Goal: Book appointment/travel/reservation

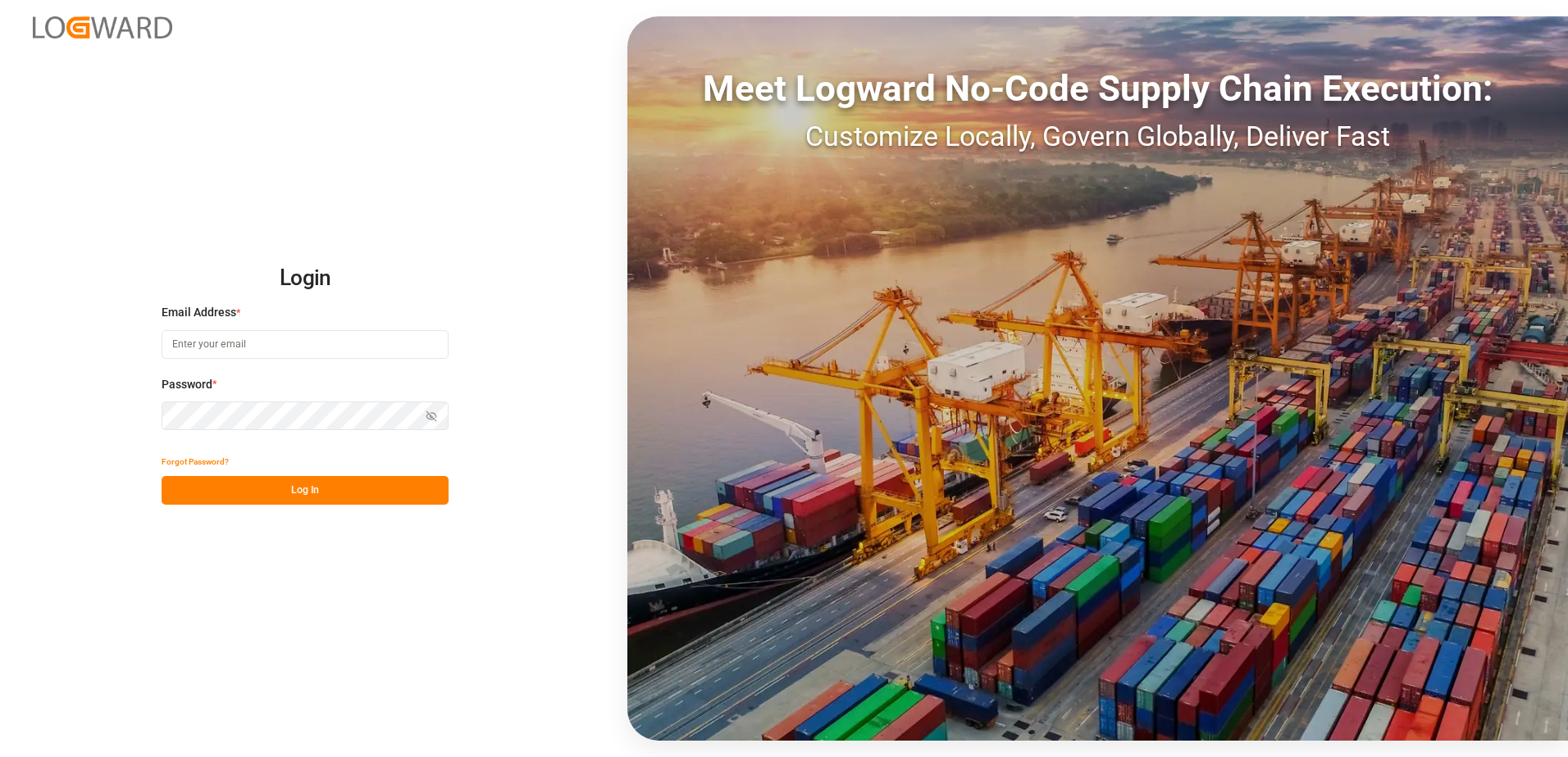
type input "[PERSON_NAME][EMAIL_ADDRESS][DOMAIN_NAME]"
drag, startPoint x: 290, startPoint y: 496, endPoint x: 1095, endPoint y: 42, distance: 924.2
click at [291, 495] on button "Log In" at bounding box center [305, 490] width 287 height 29
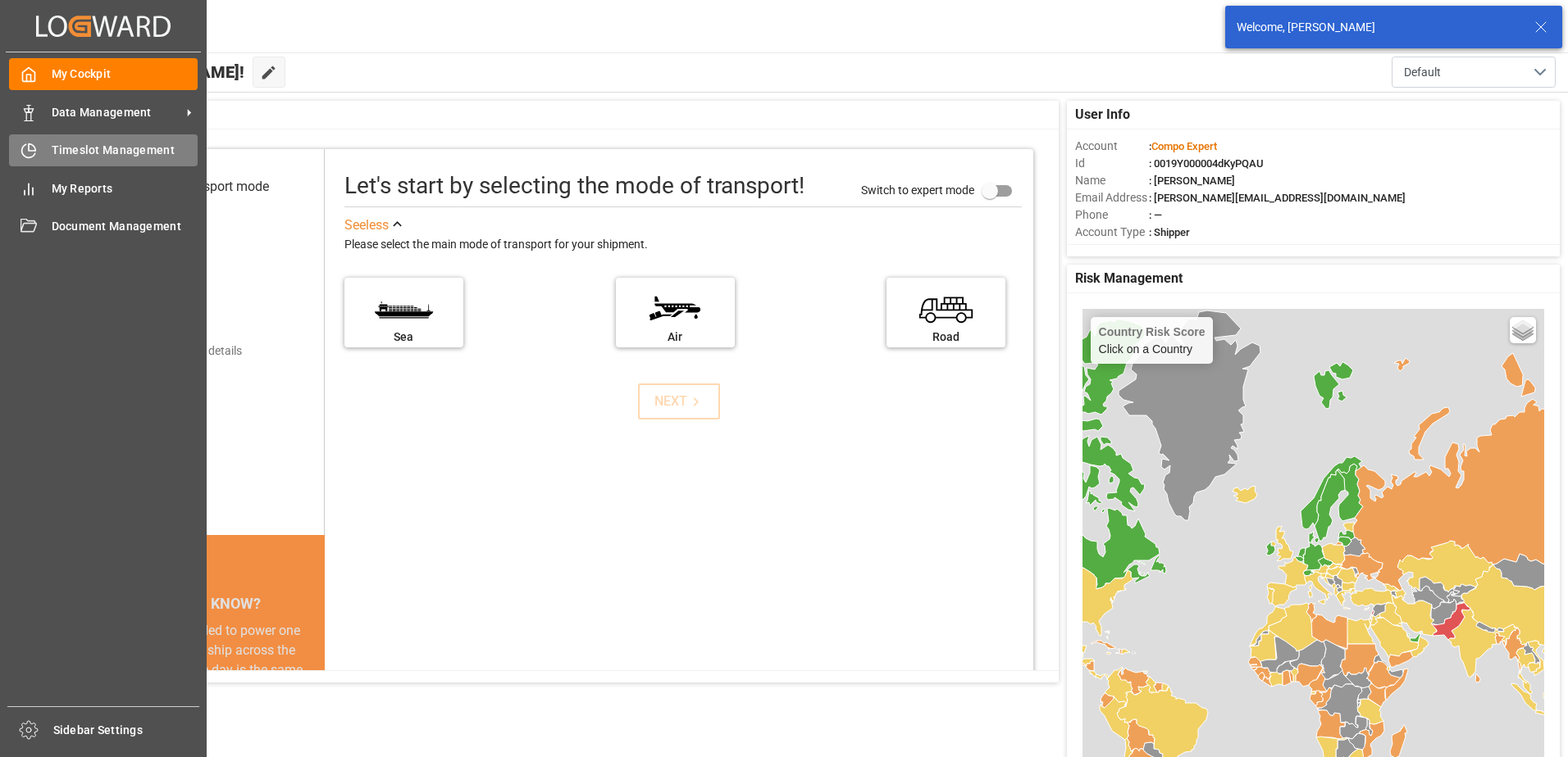
click at [16, 135] on div "Timeslot Management Timeslot Management" at bounding box center [103, 150] width 188 height 32
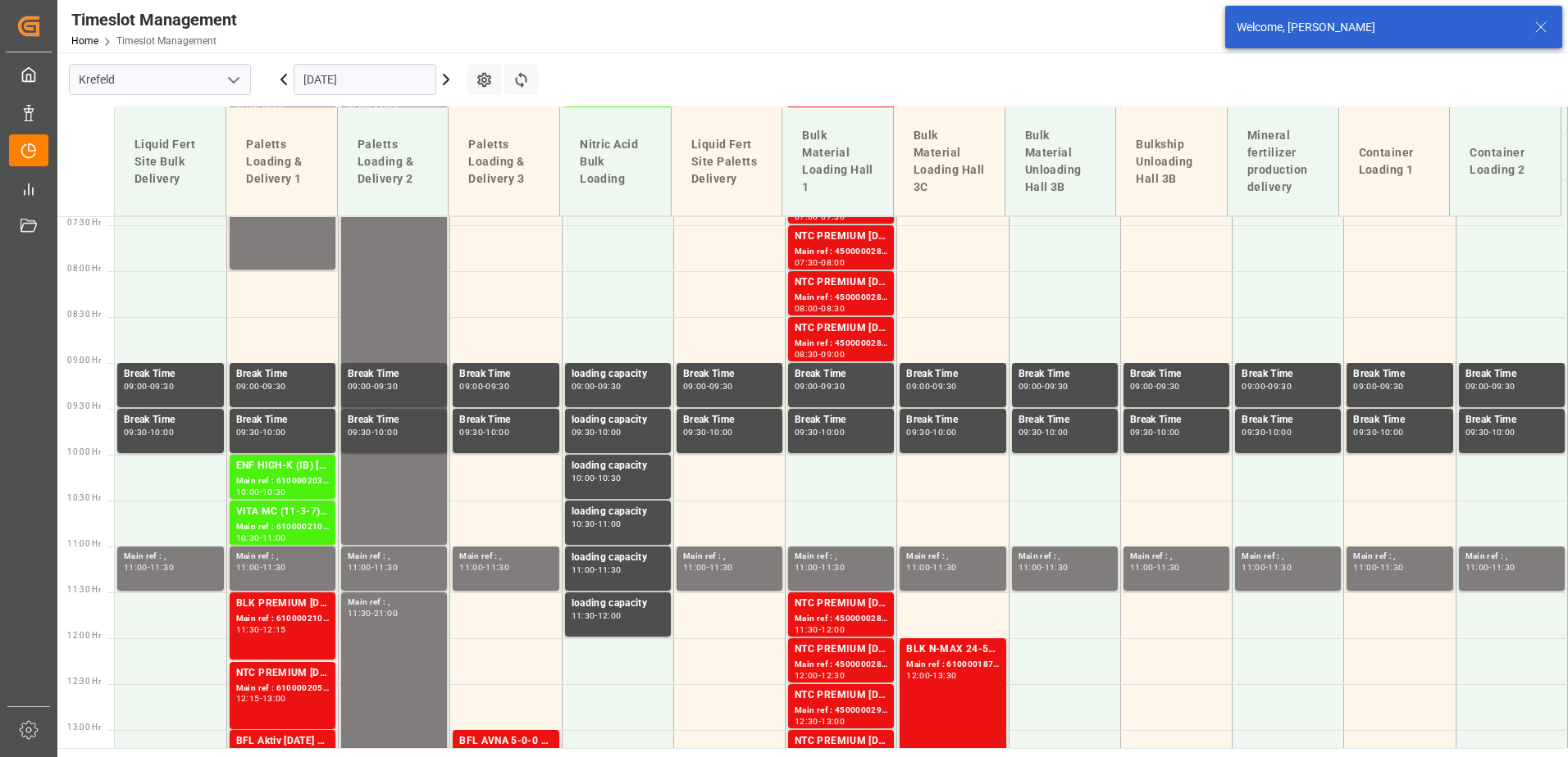
click at [335, 74] on input "[DATE]" at bounding box center [365, 79] width 143 height 31
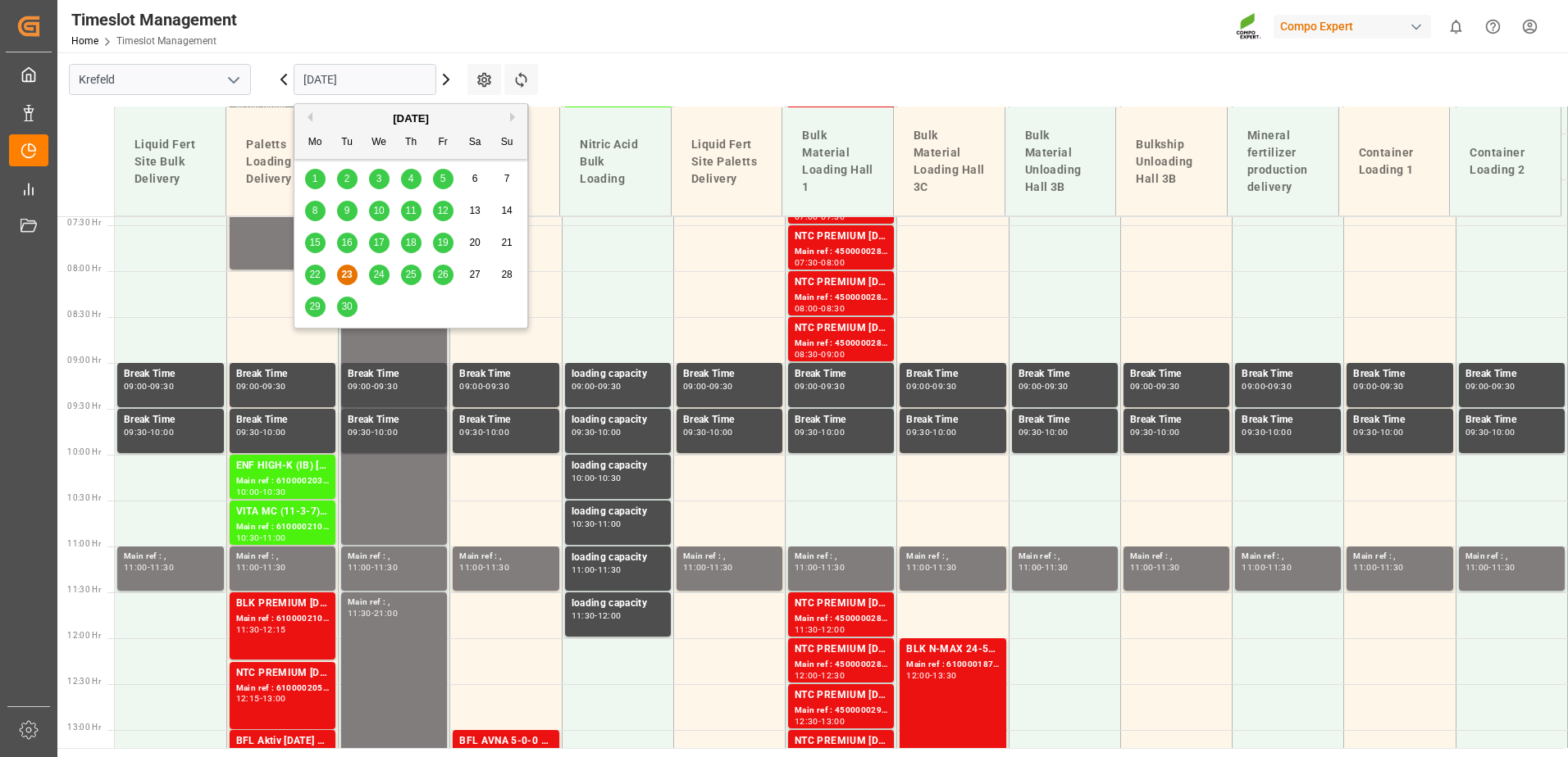
scroll to position [1051, 0]
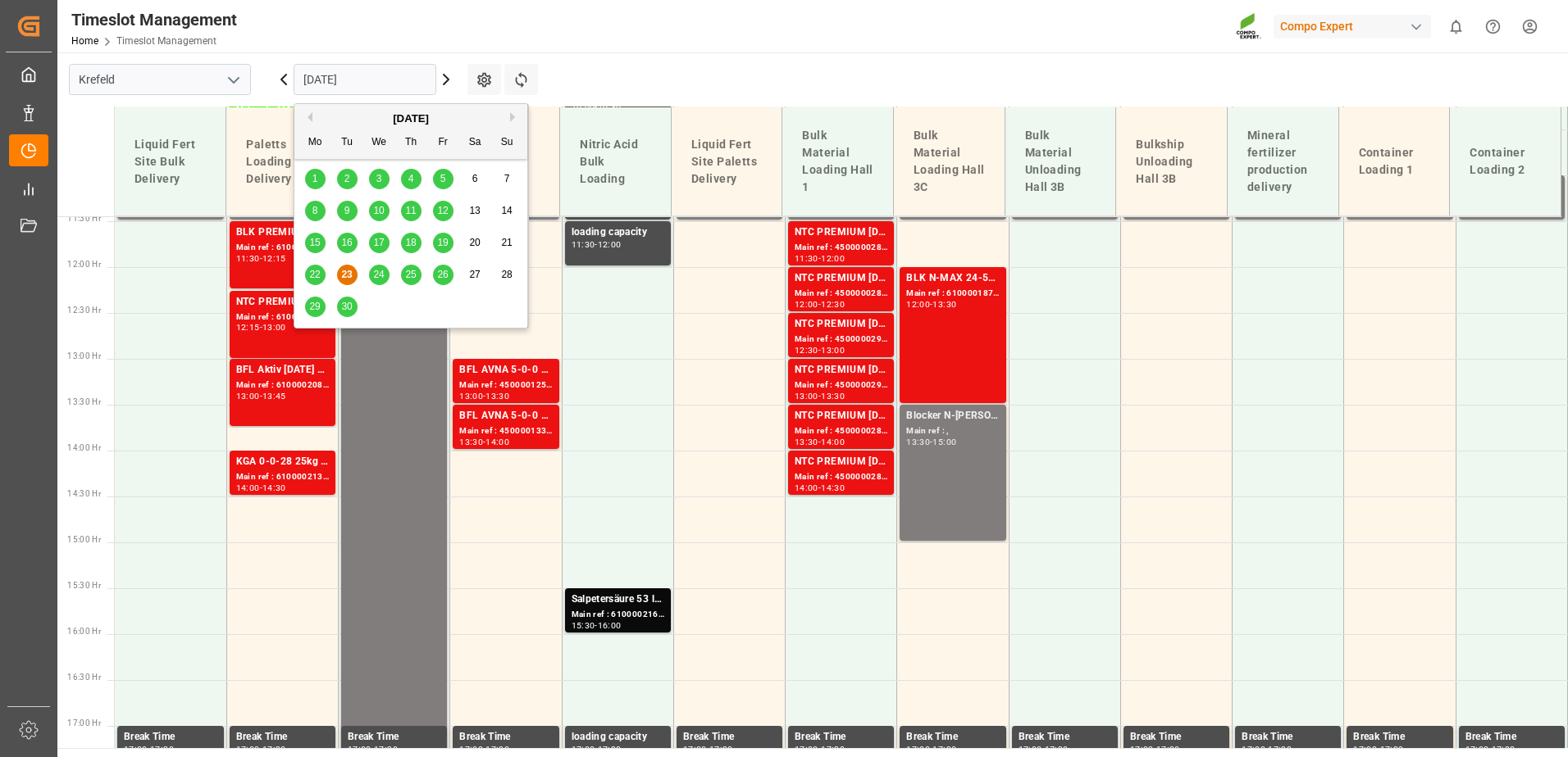
drag, startPoint x: 310, startPoint y: 119, endPoint x: 341, endPoint y: 143, distance: 39.2
click at [311, 119] on button "Previous Month" at bounding box center [307, 117] width 10 height 10
click at [349, 306] on span "26" at bounding box center [346, 306] width 11 height 12
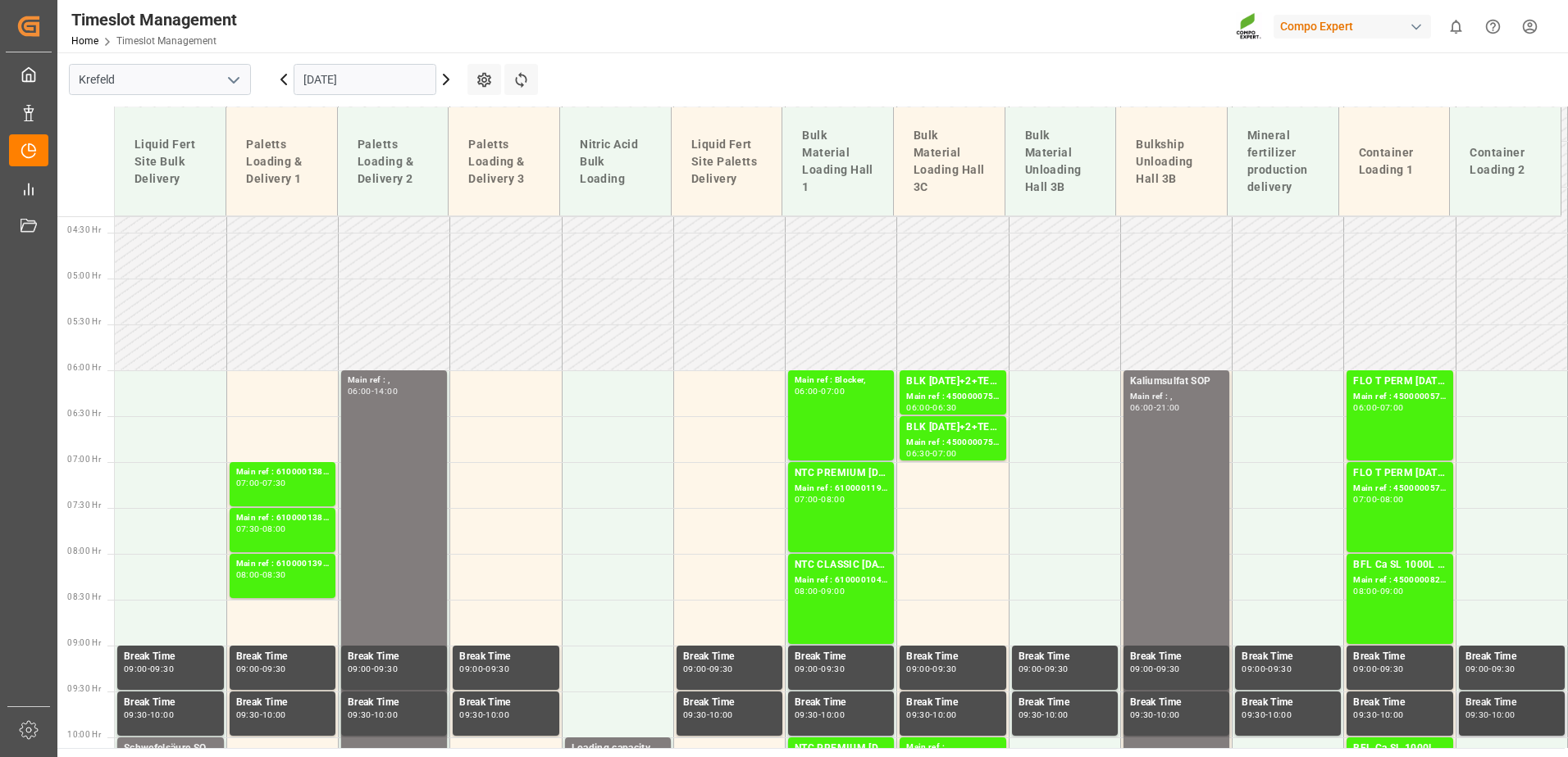
scroll to position [395, 0]
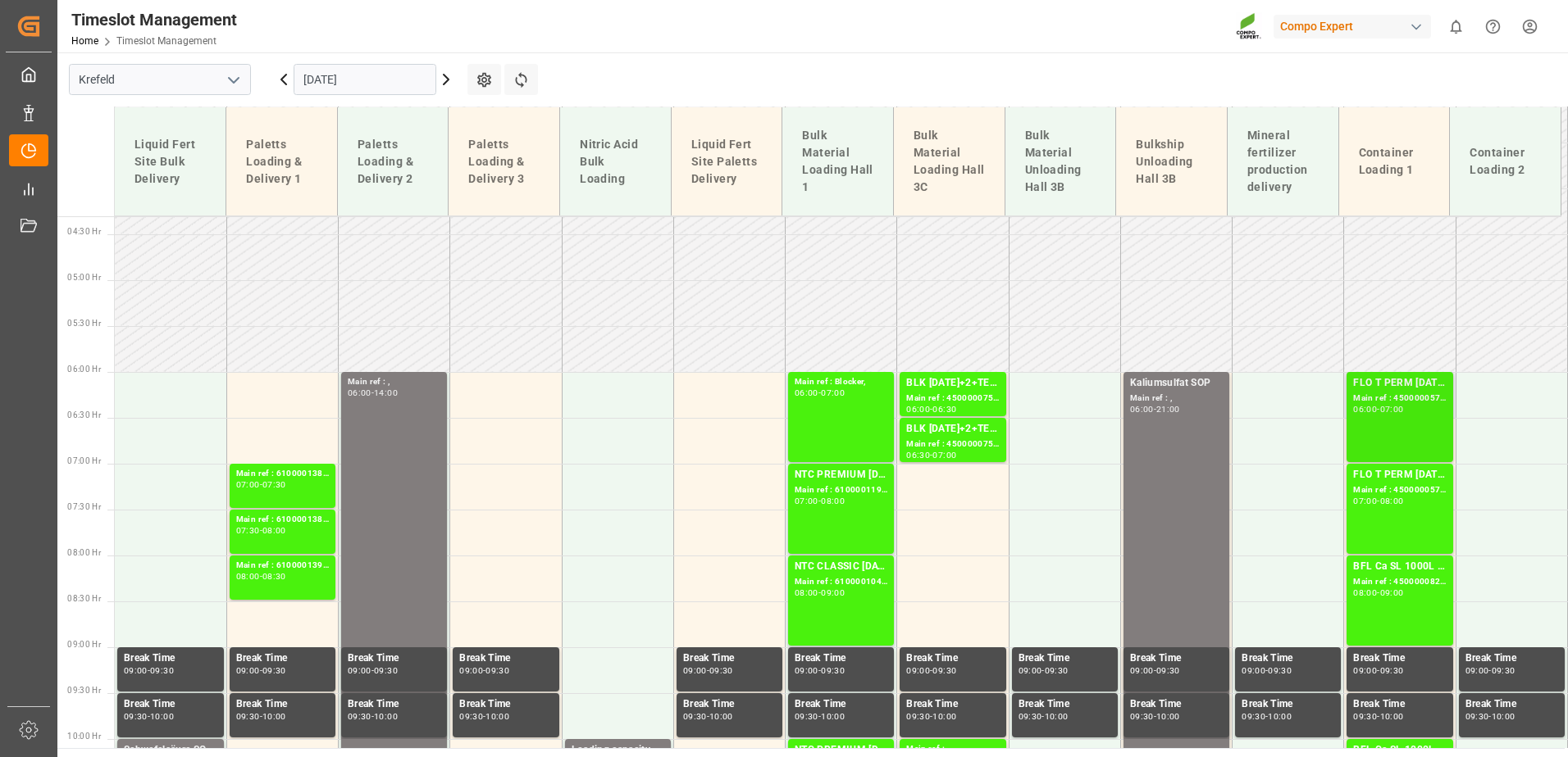
click at [1412, 382] on div "FLO T PERM [DATE] 25kg (x42) WW" at bounding box center [1399, 383] width 93 height 16
click at [1392, 484] on div "Main ref : 4500000577, 2000000429" at bounding box center [1399, 490] width 93 height 14
click at [1380, 572] on div "BFL Ca SL 1000L IBC MTO" at bounding box center [1399, 566] width 93 height 16
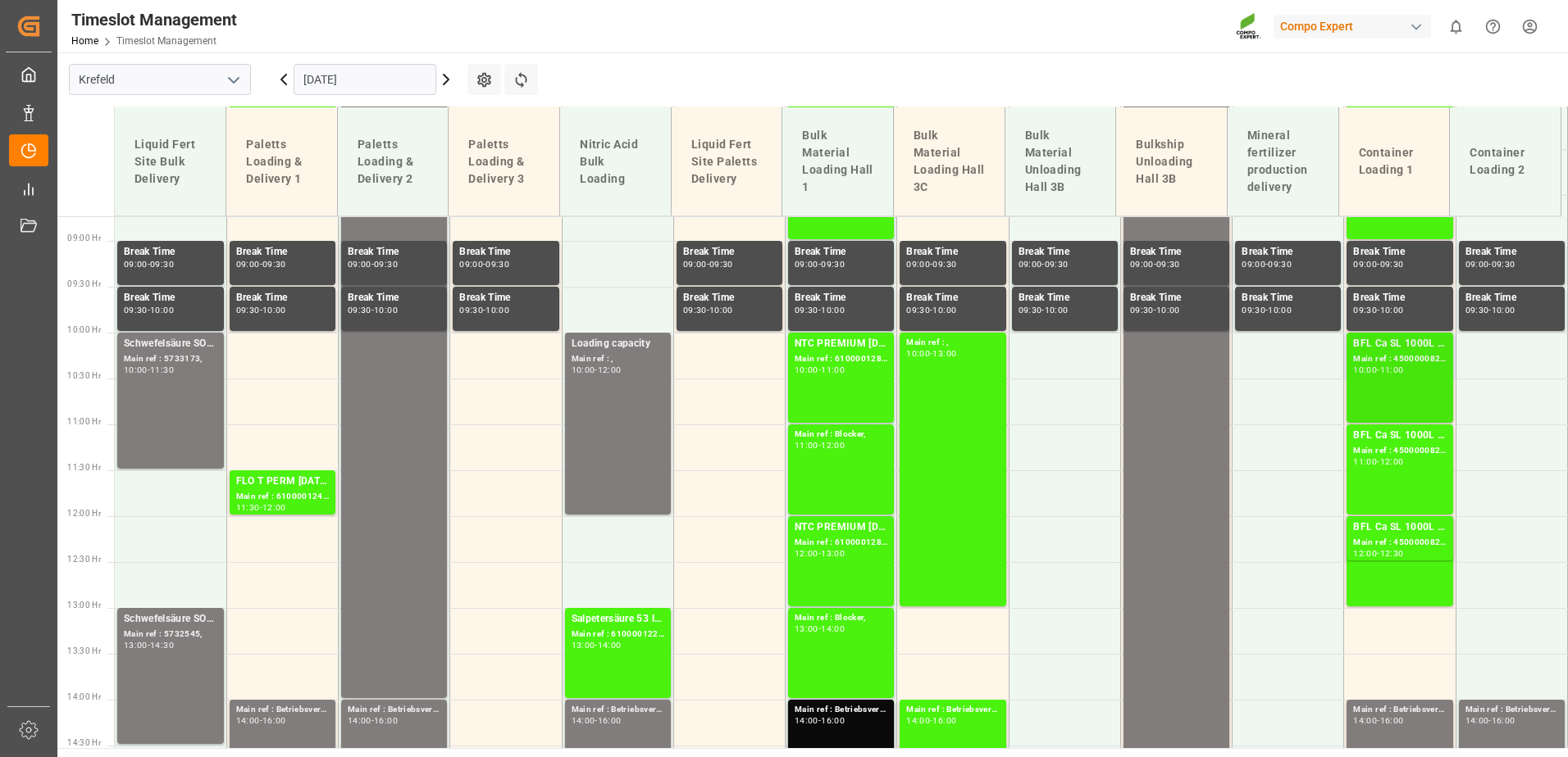
scroll to position [803, 0]
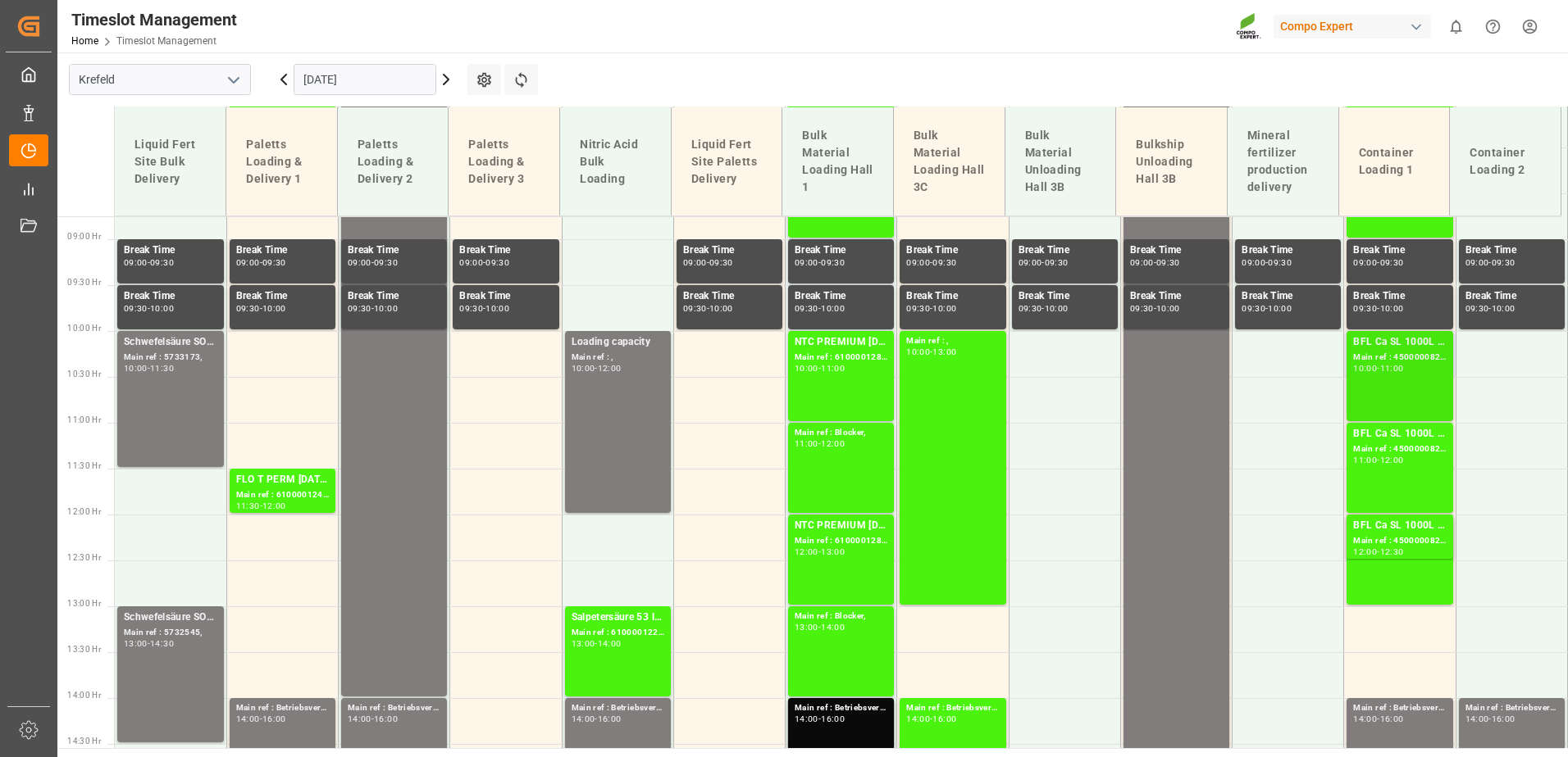
click at [1371, 354] on div "Main ref : 4500000822, 2000000630" at bounding box center [1399, 358] width 93 height 14
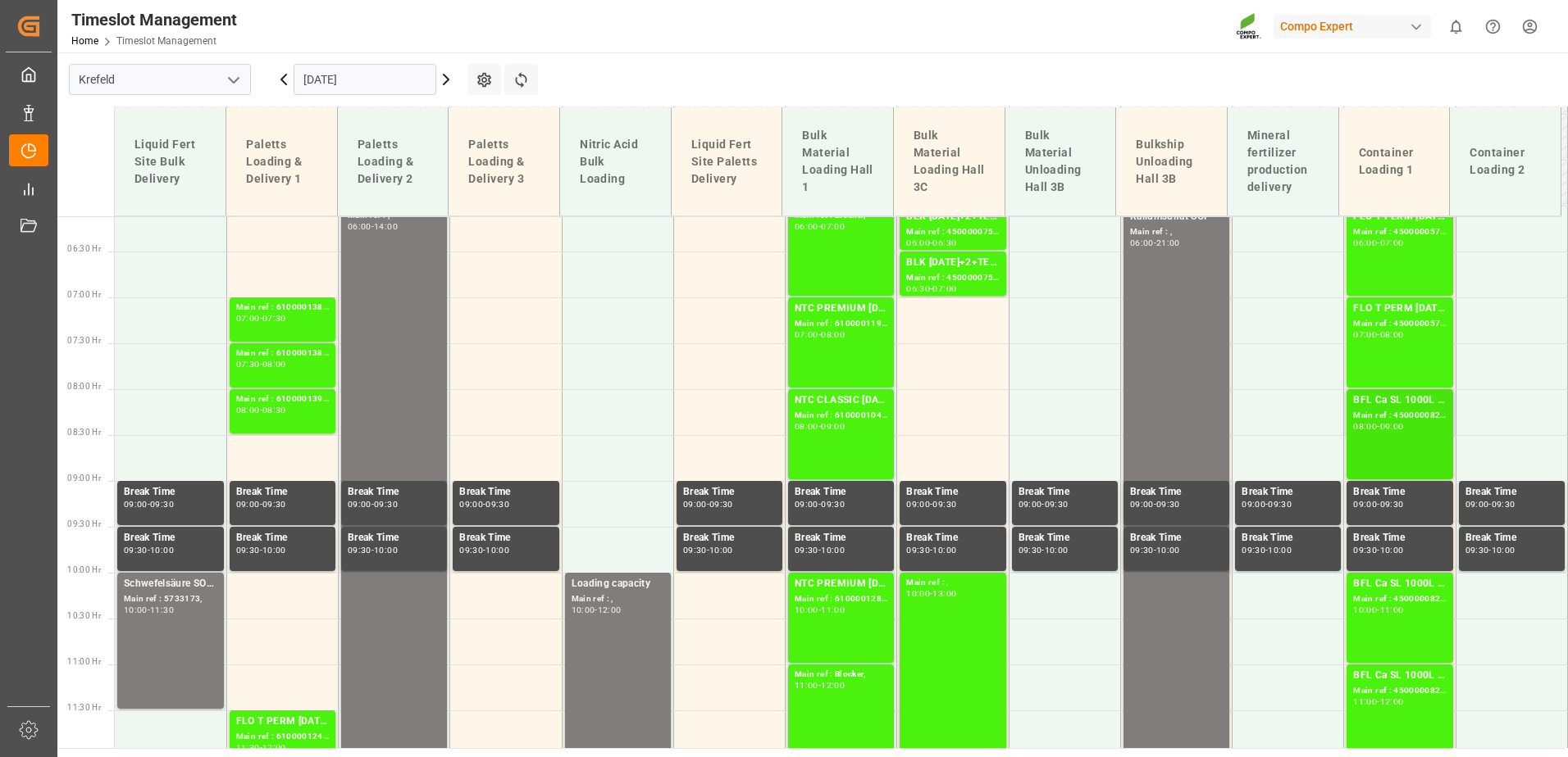
click at [1408, 441] on div "BFL Ca SL 1000L IBC MTO Main ref : 4500000821, 2000000630 08:00 - 09:00" at bounding box center [1399, 434] width 93 height 84
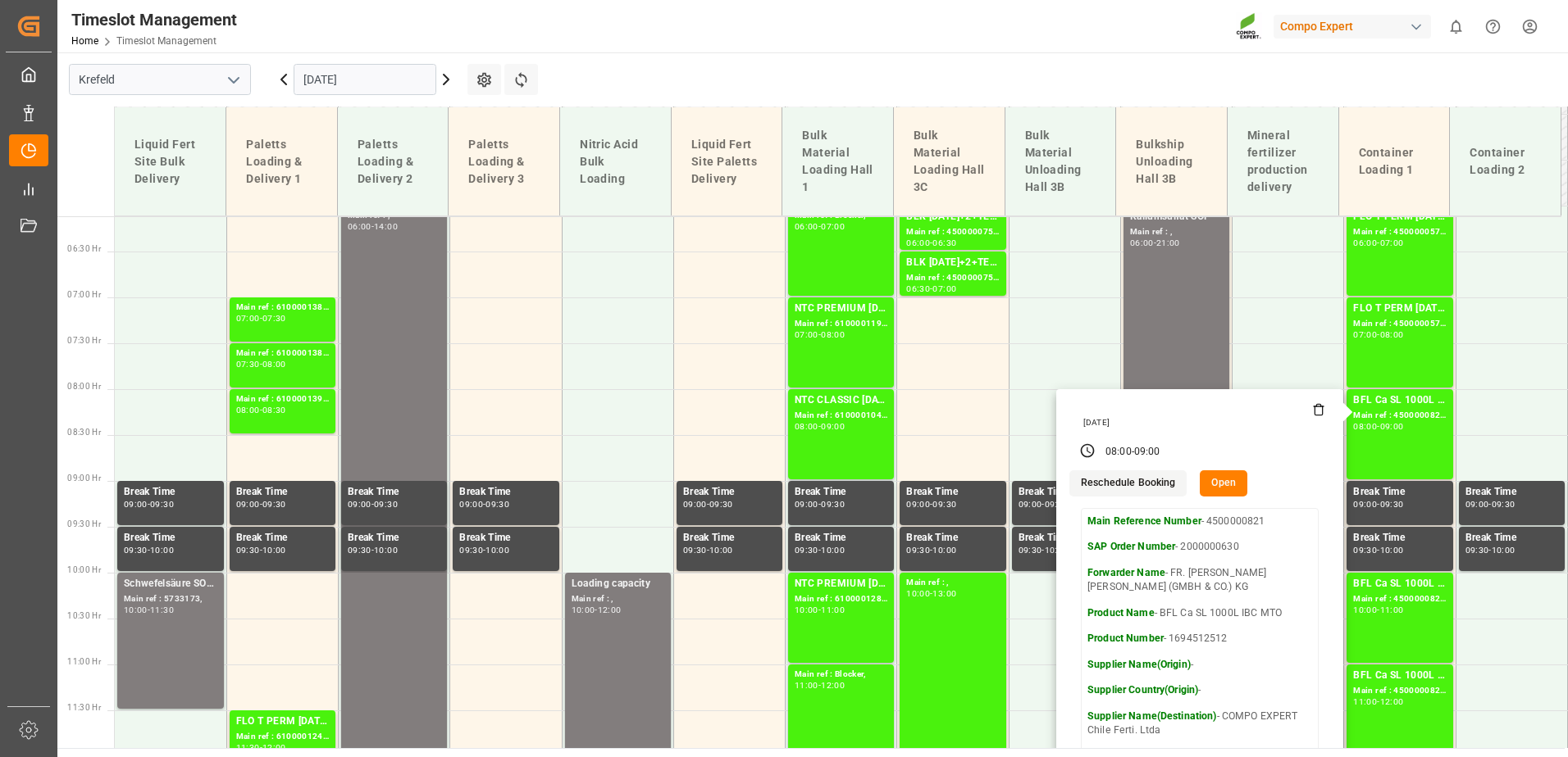
scroll to position [559, 0]
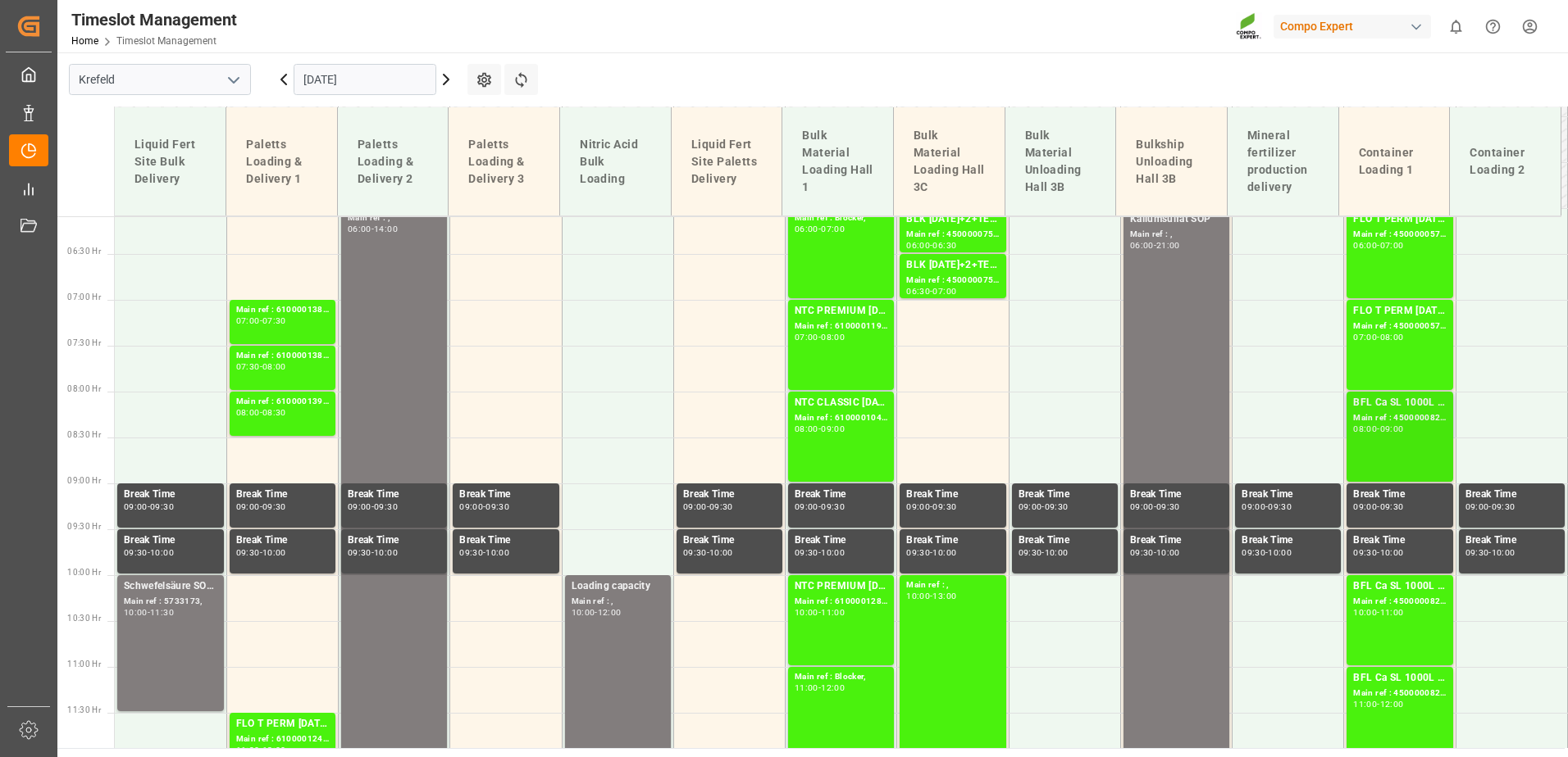
click at [1347, 441] on div "BFL Ca SL 1000L IBC MTO Main ref : 4500000821, 2000000630 08:00 - 09:00" at bounding box center [1399, 436] width 106 height 90
click at [1378, 598] on div "Main ref : 4500000822, 2000000630" at bounding box center [1399, 602] width 93 height 14
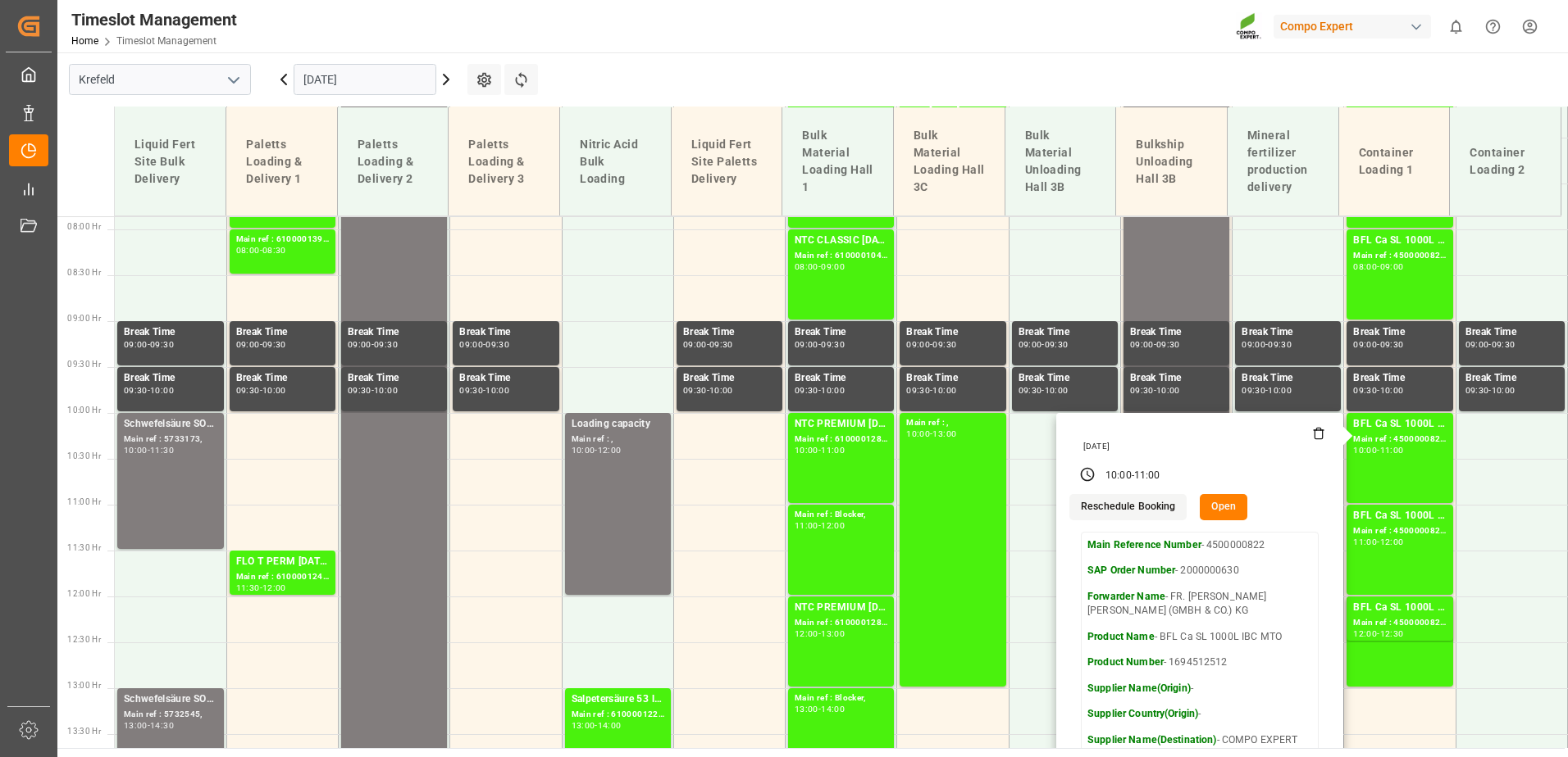
scroll to position [722, 0]
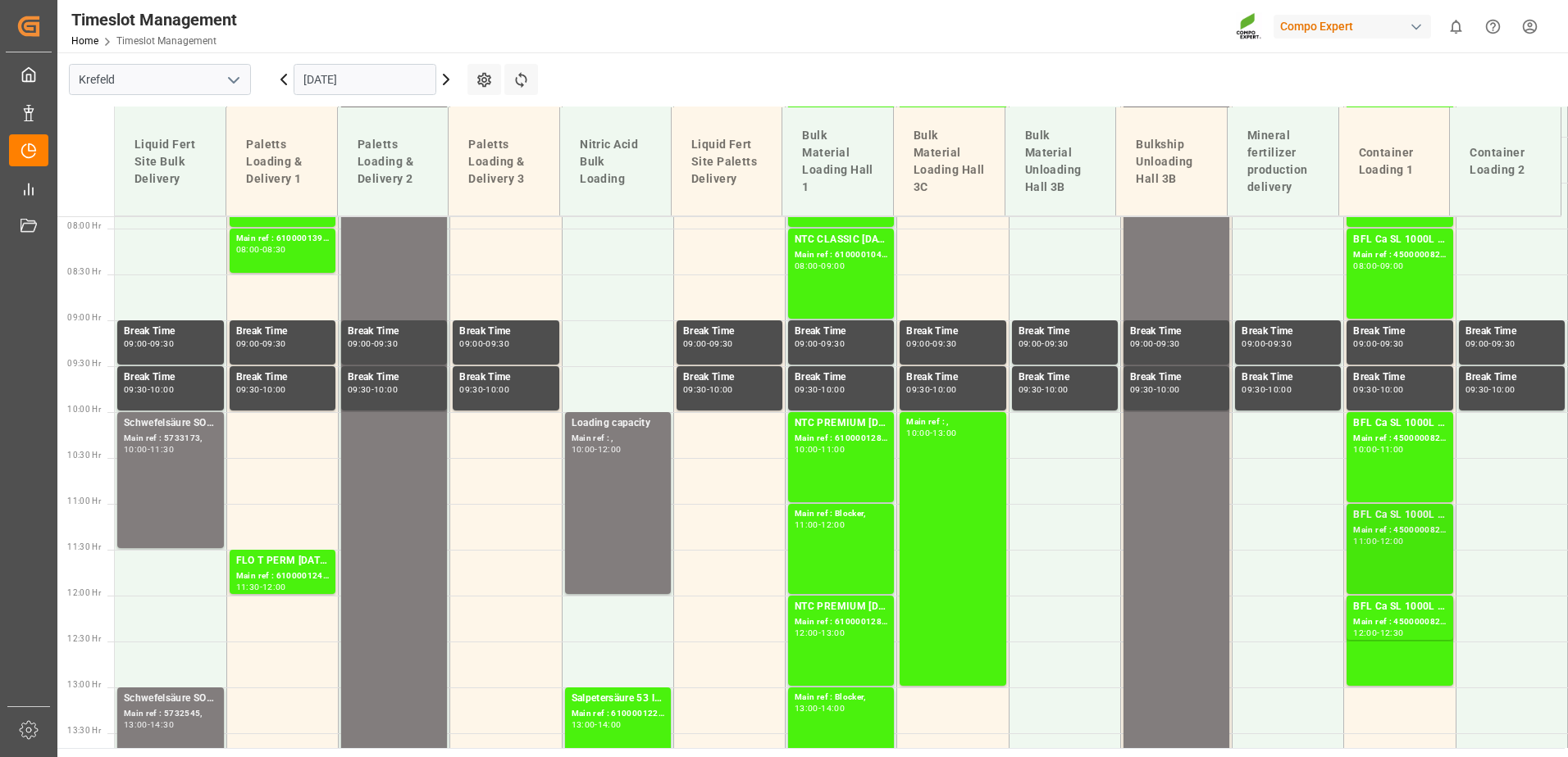
click at [1412, 543] on div "11:00 - 12:00" at bounding box center [1399, 542] width 93 height 9
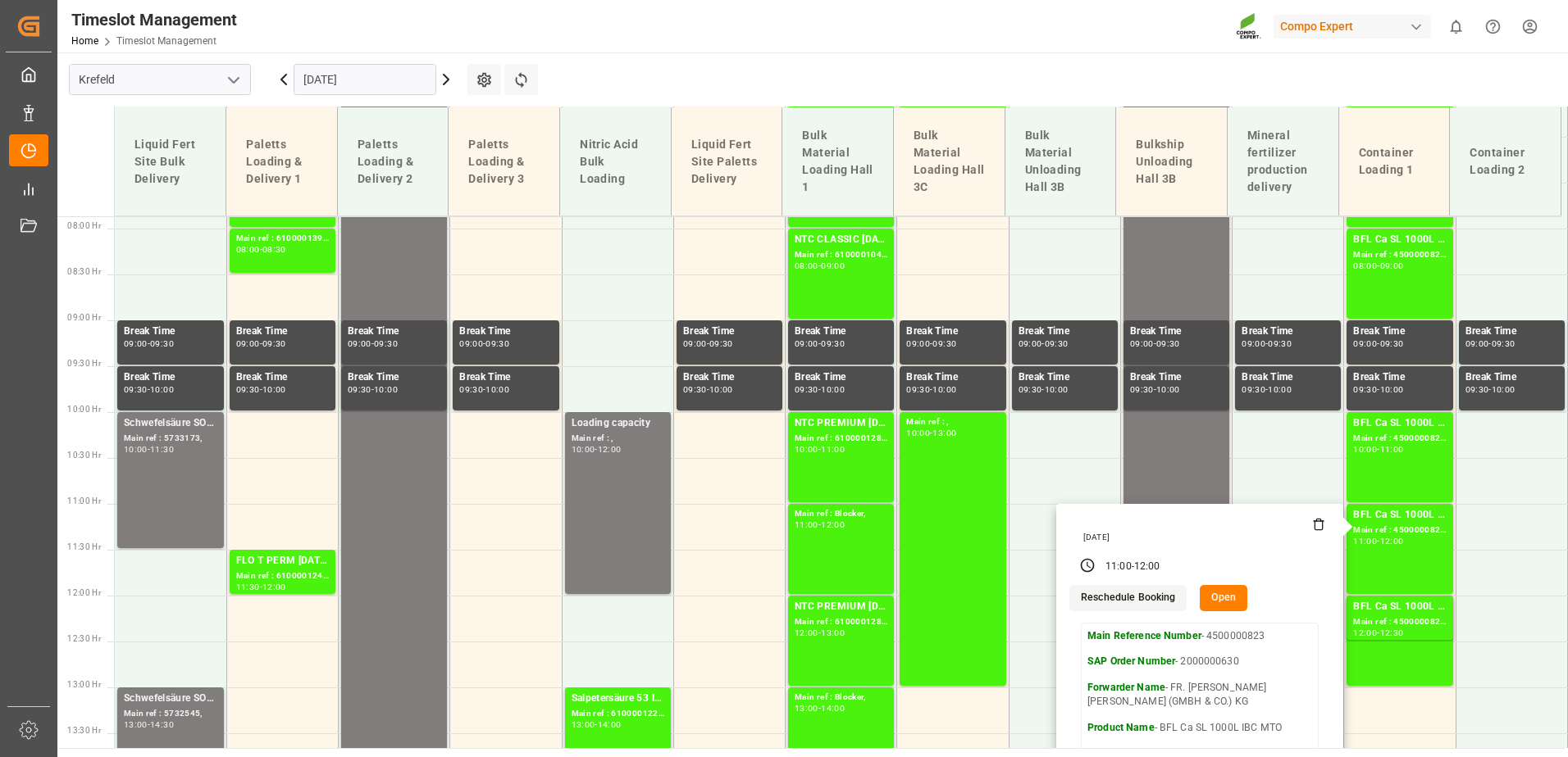
click at [325, 71] on input "[DATE]" at bounding box center [365, 79] width 143 height 31
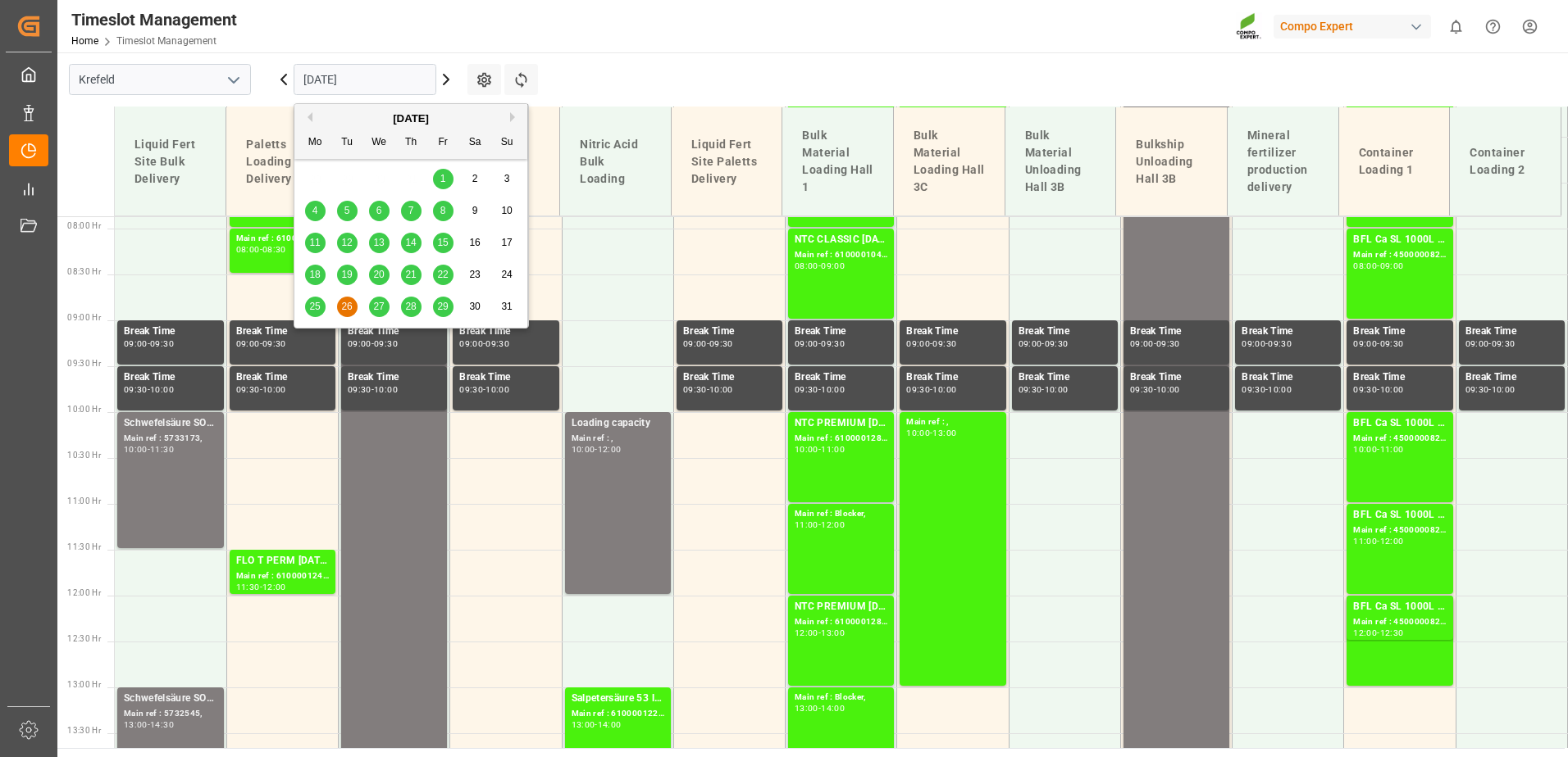
click at [515, 121] on button "Next Month" at bounding box center [515, 117] width 10 height 10
click at [442, 178] on span "5" at bounding box center [442, 179] width 6 height 12
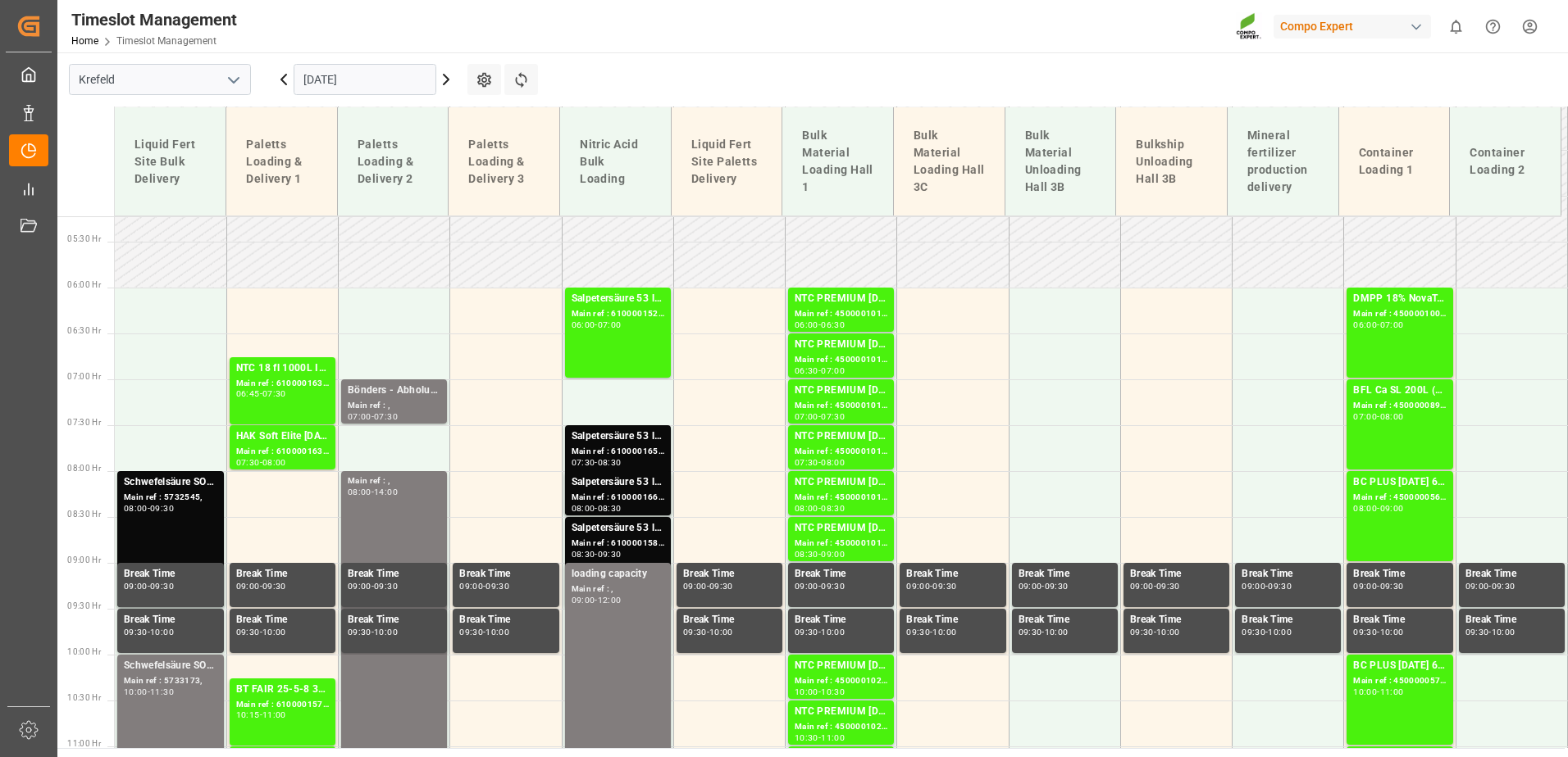
scroll to position [478, 0]
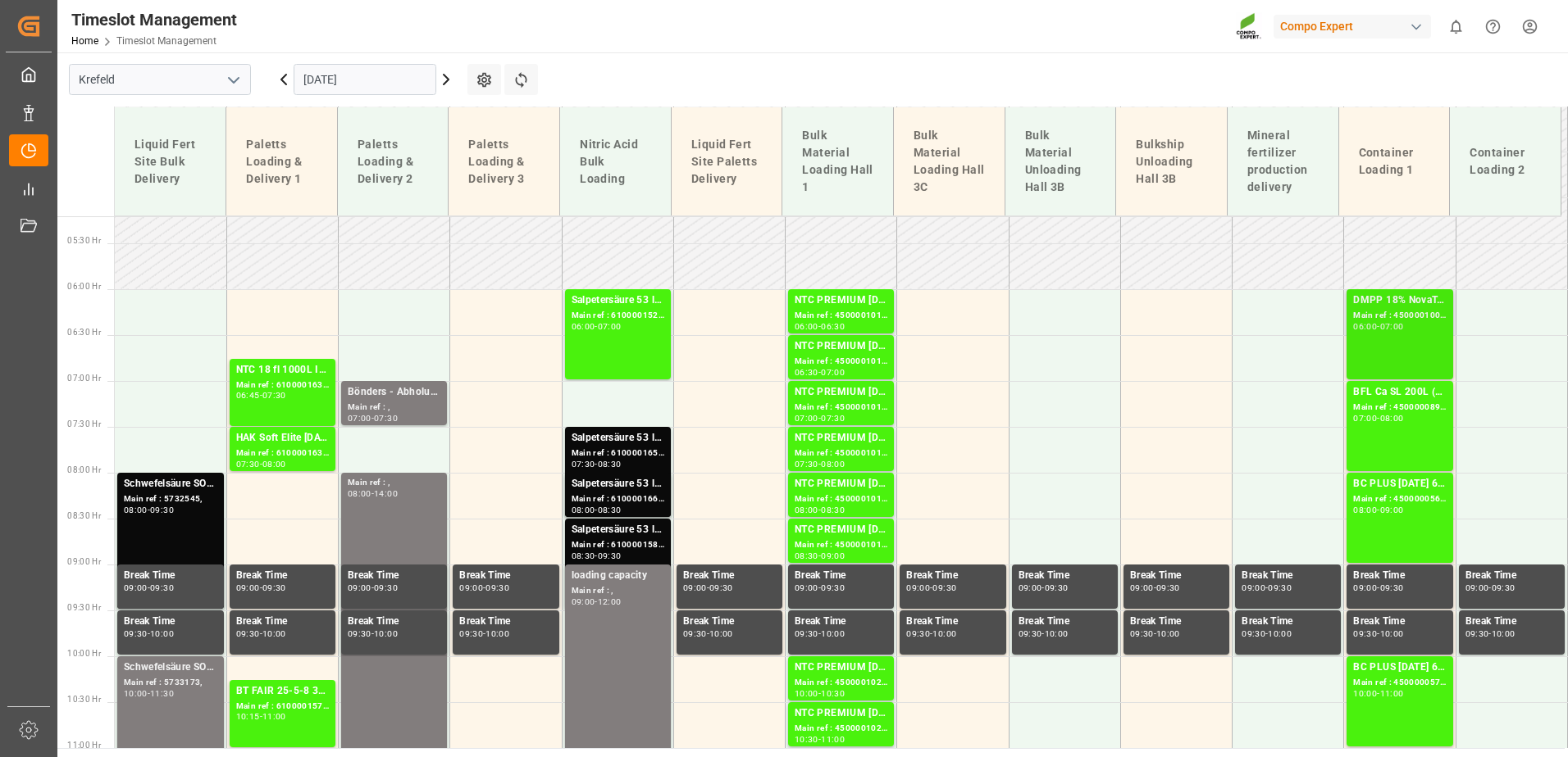
click at [1387, 349] on div "DMPP 18% NovaTec gran 1100kg CON;DMPP 18% NTC redbrown 1100kg CON MTO;DMPP 34,8…" at bounding box center [1399, 334] width 93 height 84
click at [1389, 436] on div "BFL Ca SL 200L (x4) CL,ES,LAT MTO Main ref : 4500000898, 2000000772 07:00 - 08:…" at bounding box center [1399, 425] width 93 height 84
click at [1396, 412] on div "Main ref : 4500000898, 2000000772" at bounding box center [1399, 408] width 93 height 14
click at [1384, 419] on div "08:00" at bounding box center [1392, 418] width 24 height 8
click at [1377, 486] on div "BC PLUS [DATE] 6M 25kg (x42) WW" at bounding box center [1399, 484] width 93 height 16
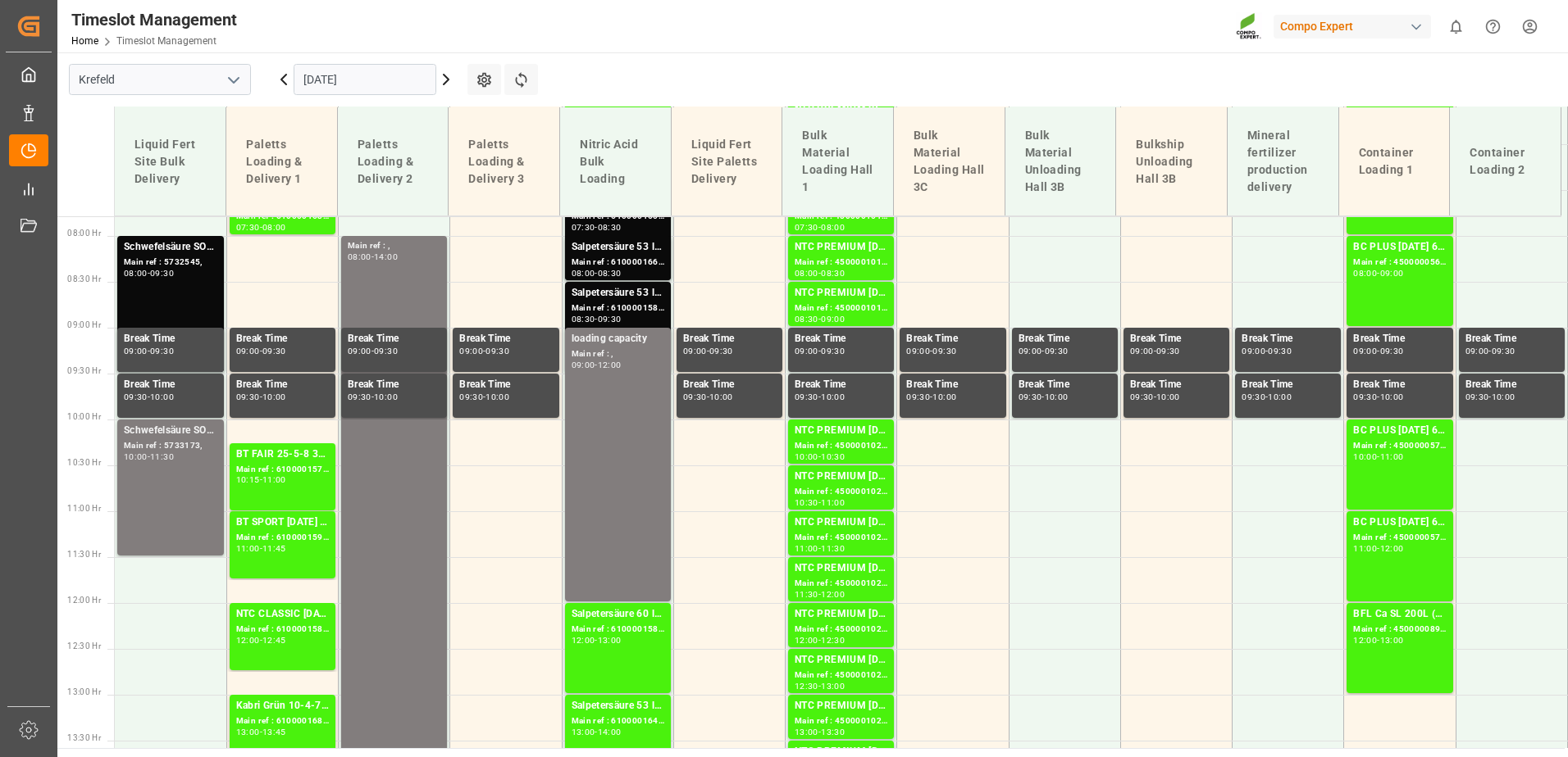
click at [1377, 486] on div "BC PLUS [DATE] 6M 25kg (x42) WW Main ref : 4500000570, 2000000524 10:00 - 11:00" at bounding box center [1399, 464] width 93 height 84
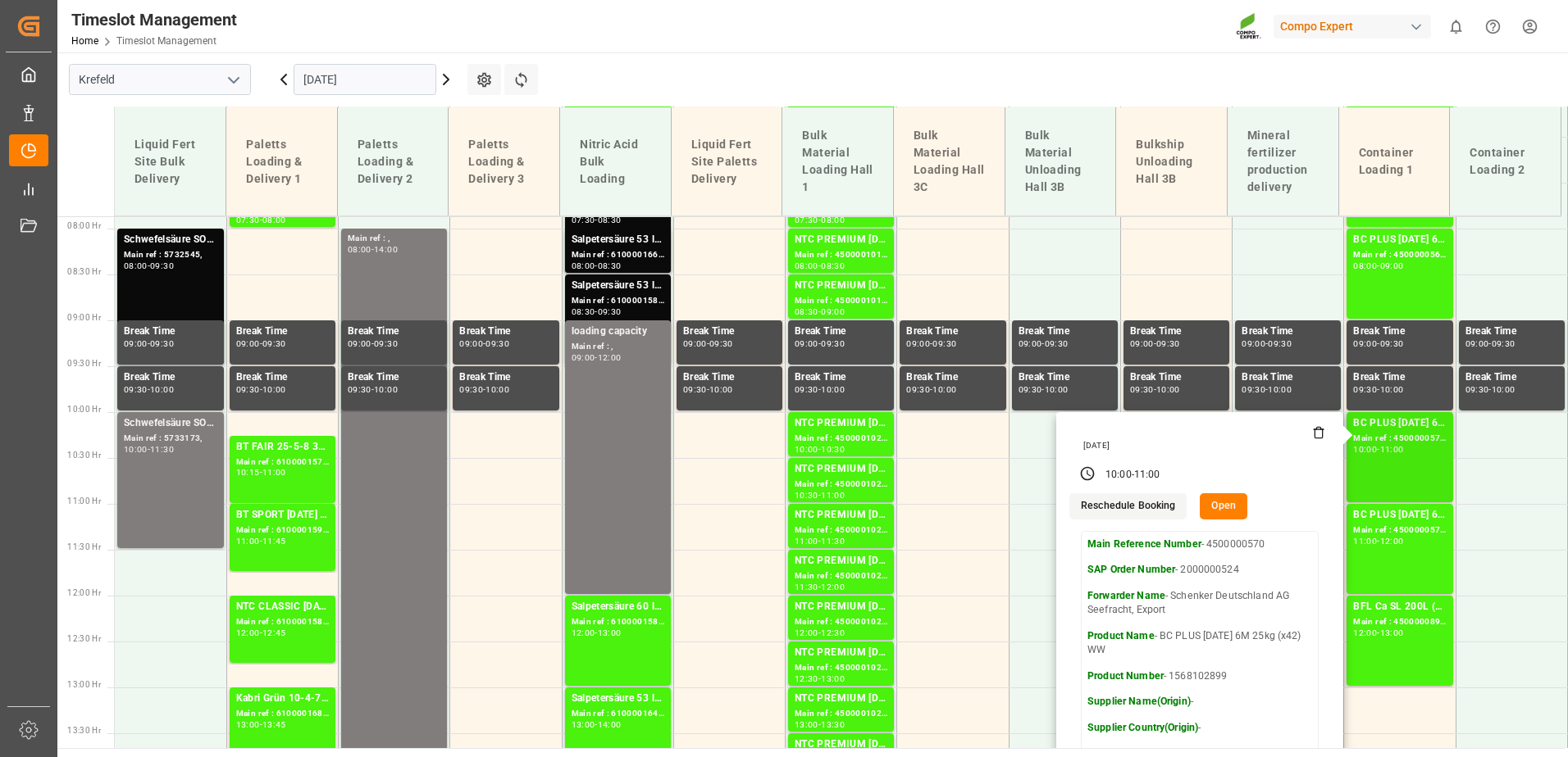
scroll to position [723, 0]
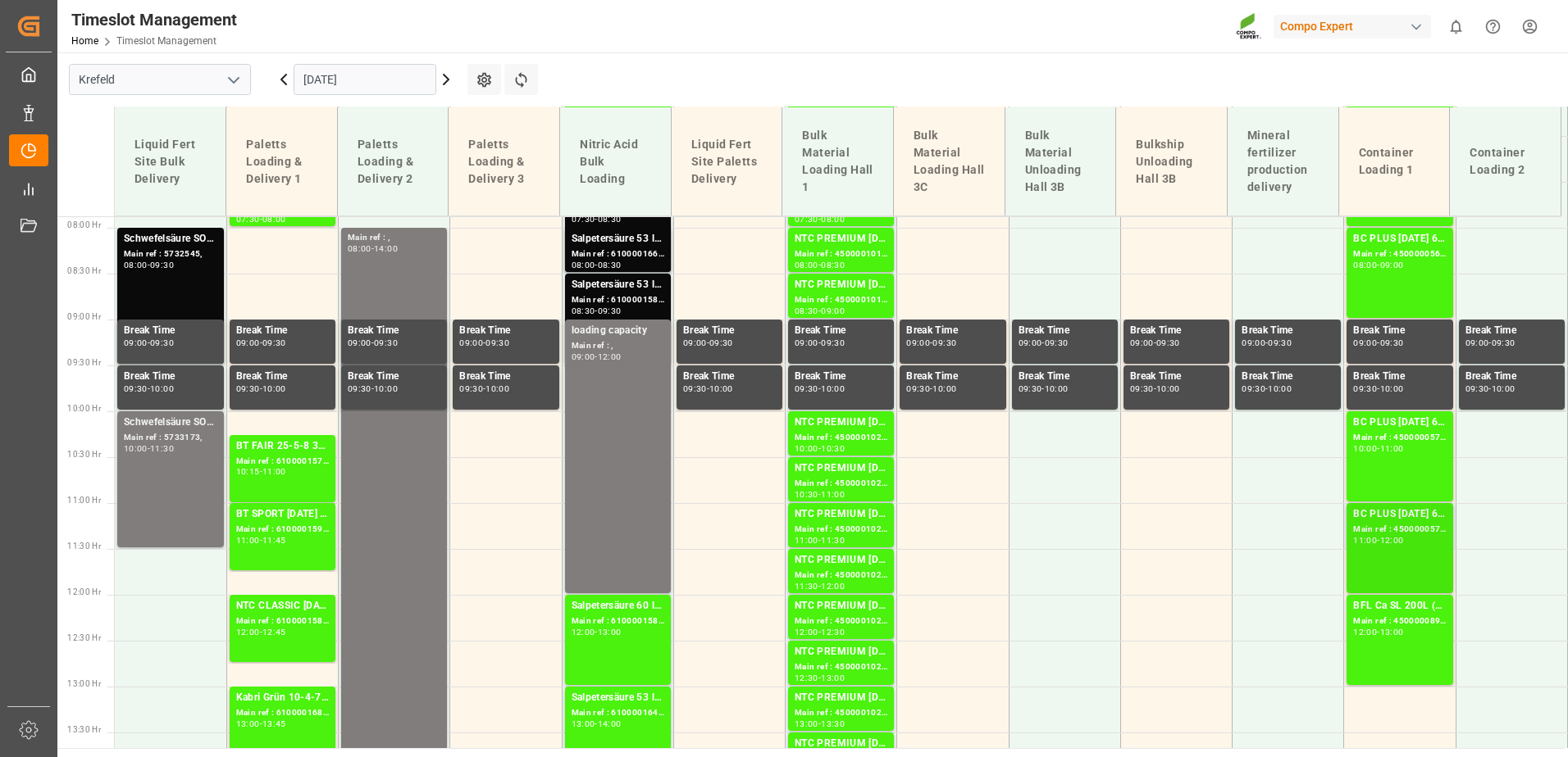
click at [1386, 516] on div "BC PLUS [DATE] 6M 25kg (x42) WW" at bounding box center [1399, 514] width 93 height 16
click at [1382, 601] on div "BFL Ca SL 200L (x4) CL,ES,LAT MTO" at bounding box center [1399, 606] width 93 height 16
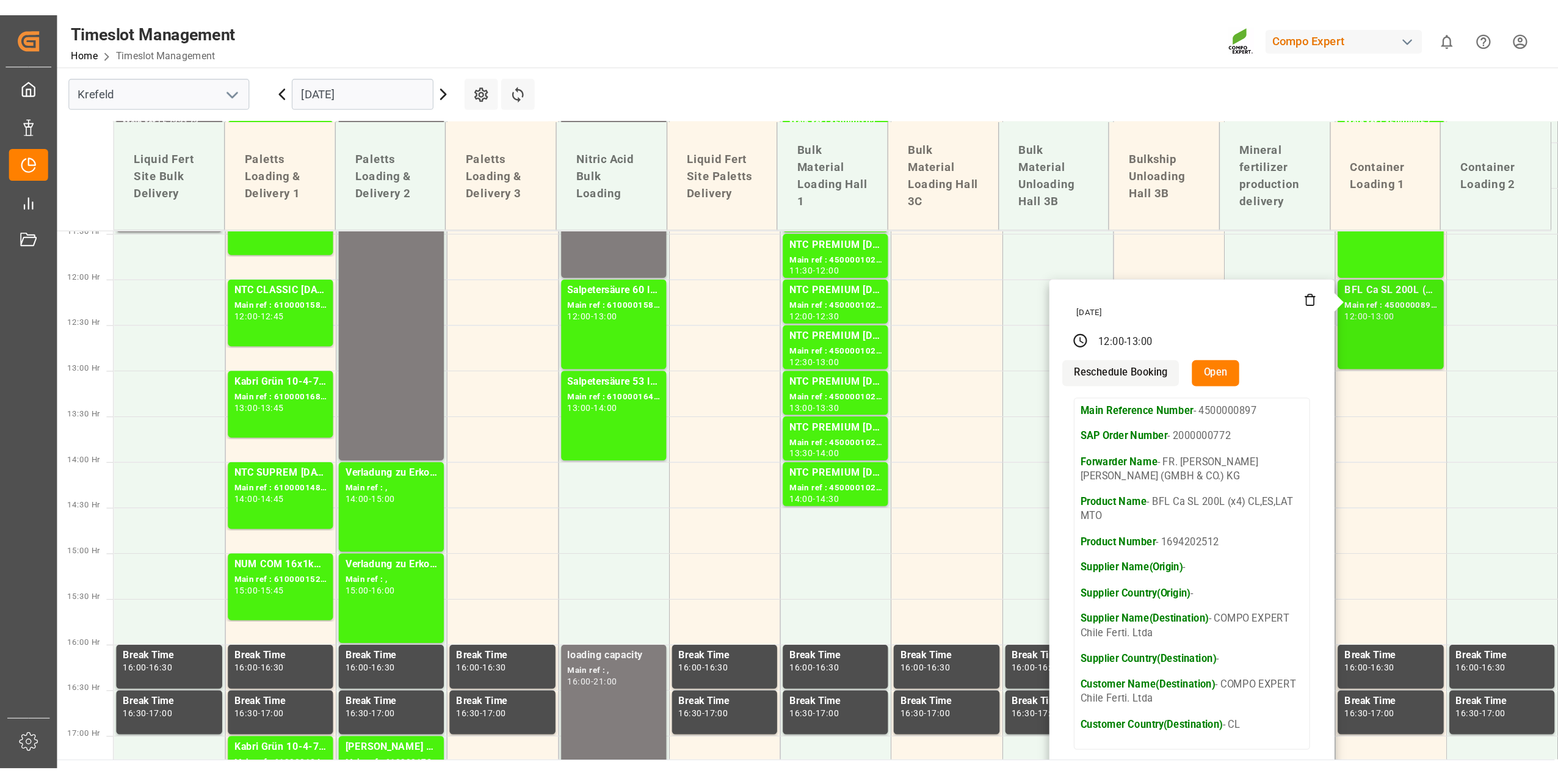
scroll to position [783, 0]
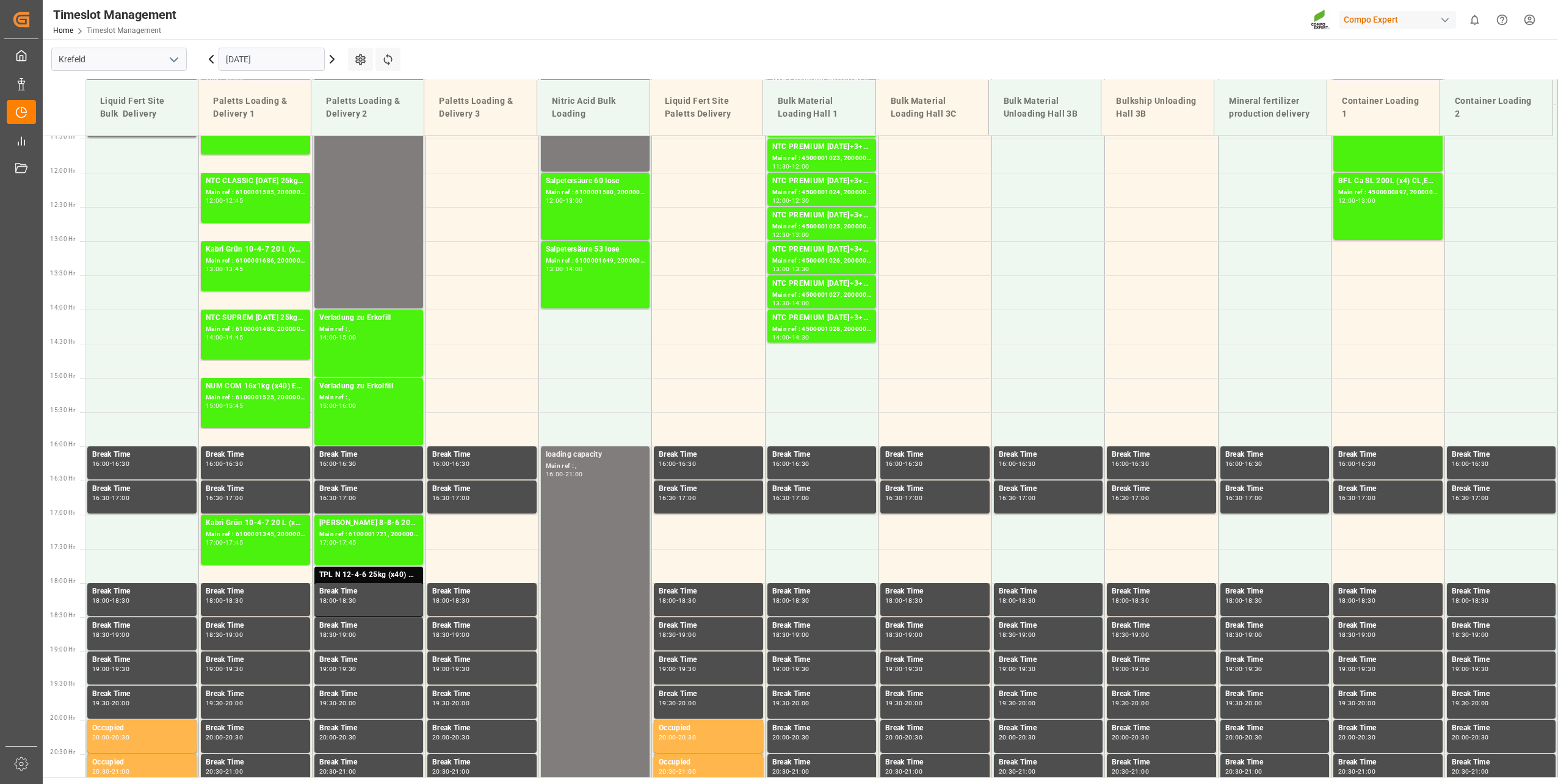
click at [261, 51] on input "[DATE]" at bounding box center [272, 59] width 106 height 23
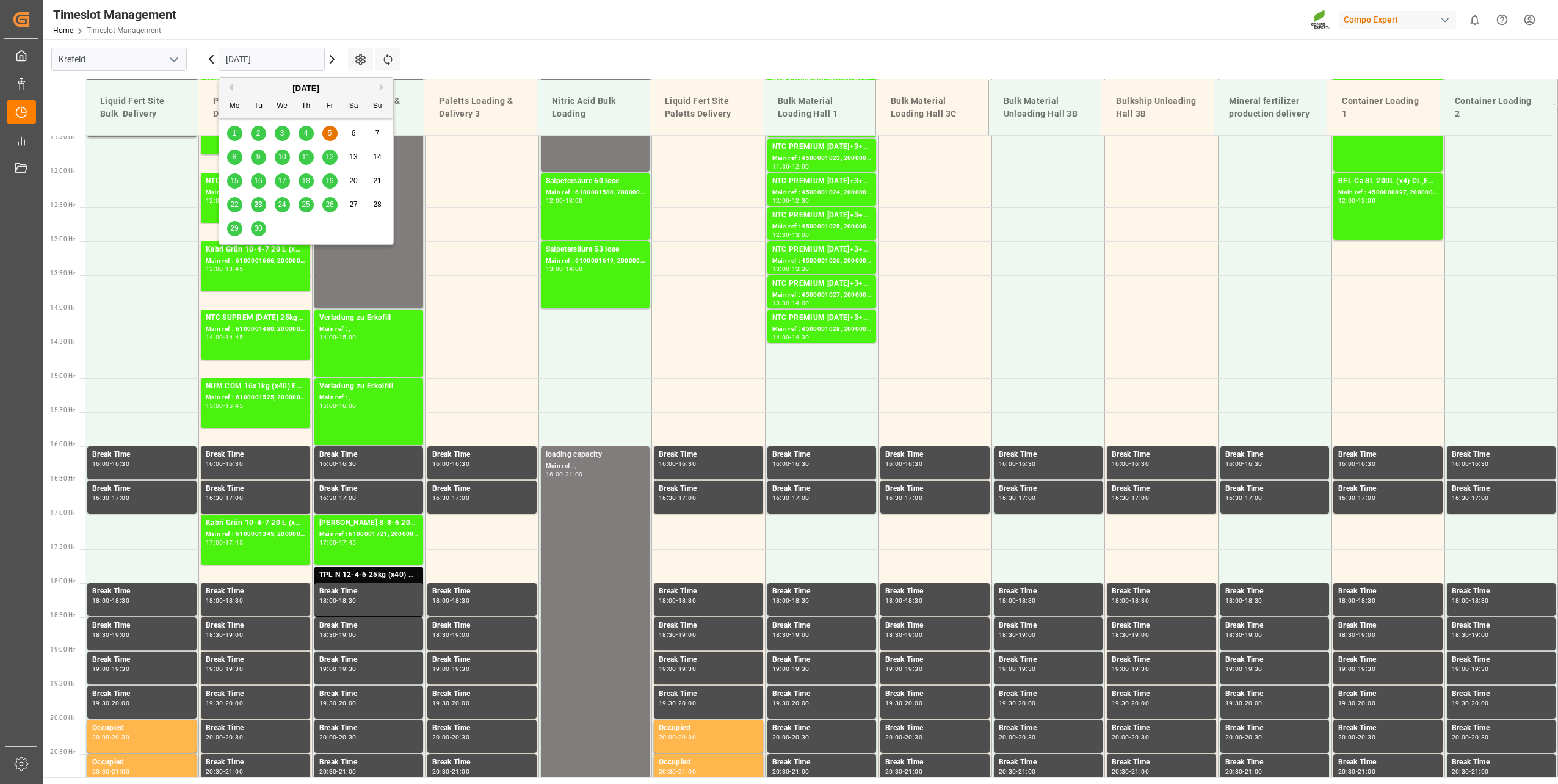
click at [381, 89] on button "Next Month" at bounding box center [384, 87] width 8 height 8
click at [282, 181] on span "15" at bounding box center [282, 181] width 8 height 9
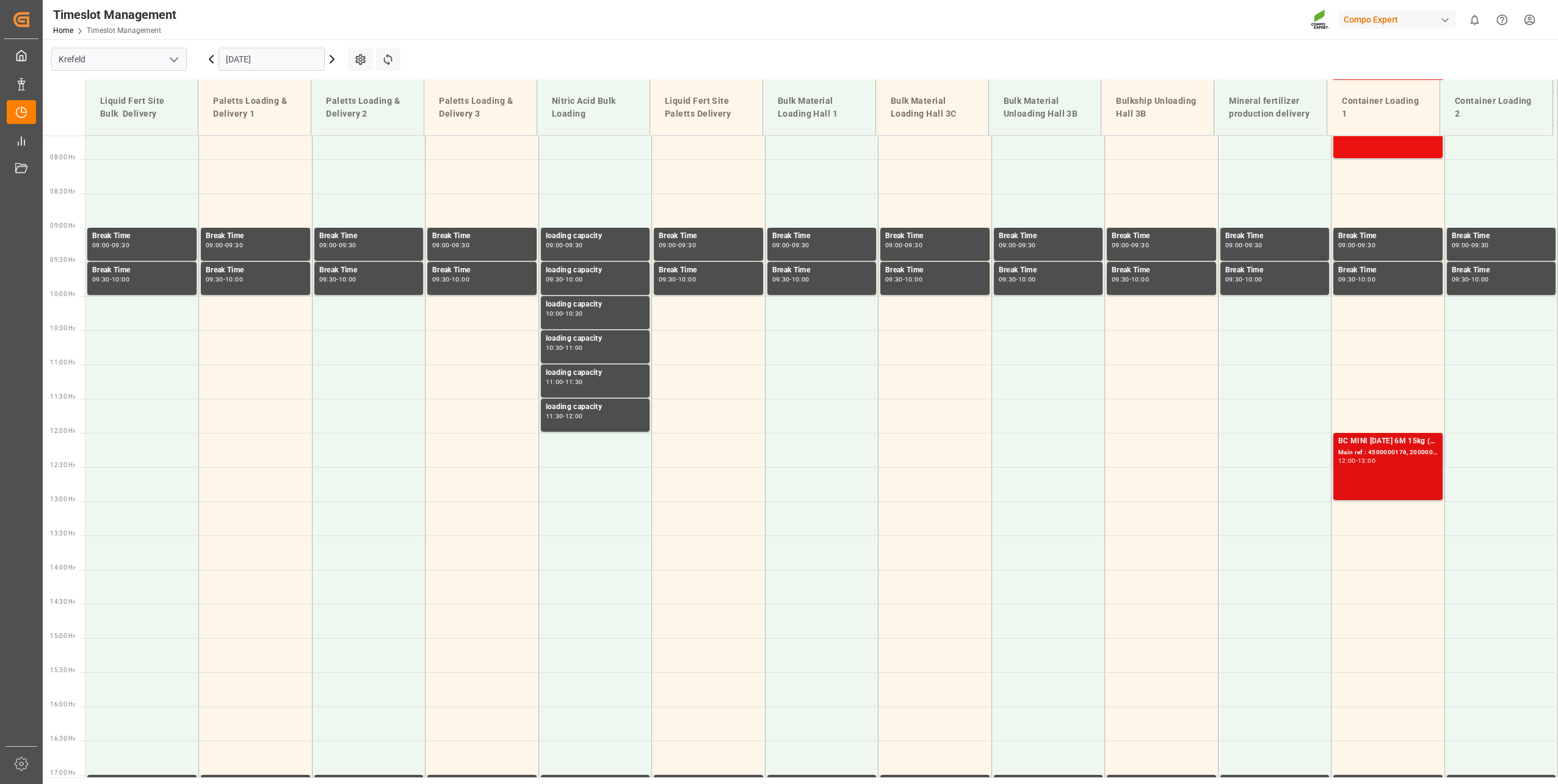
scroll to position [520, 0]
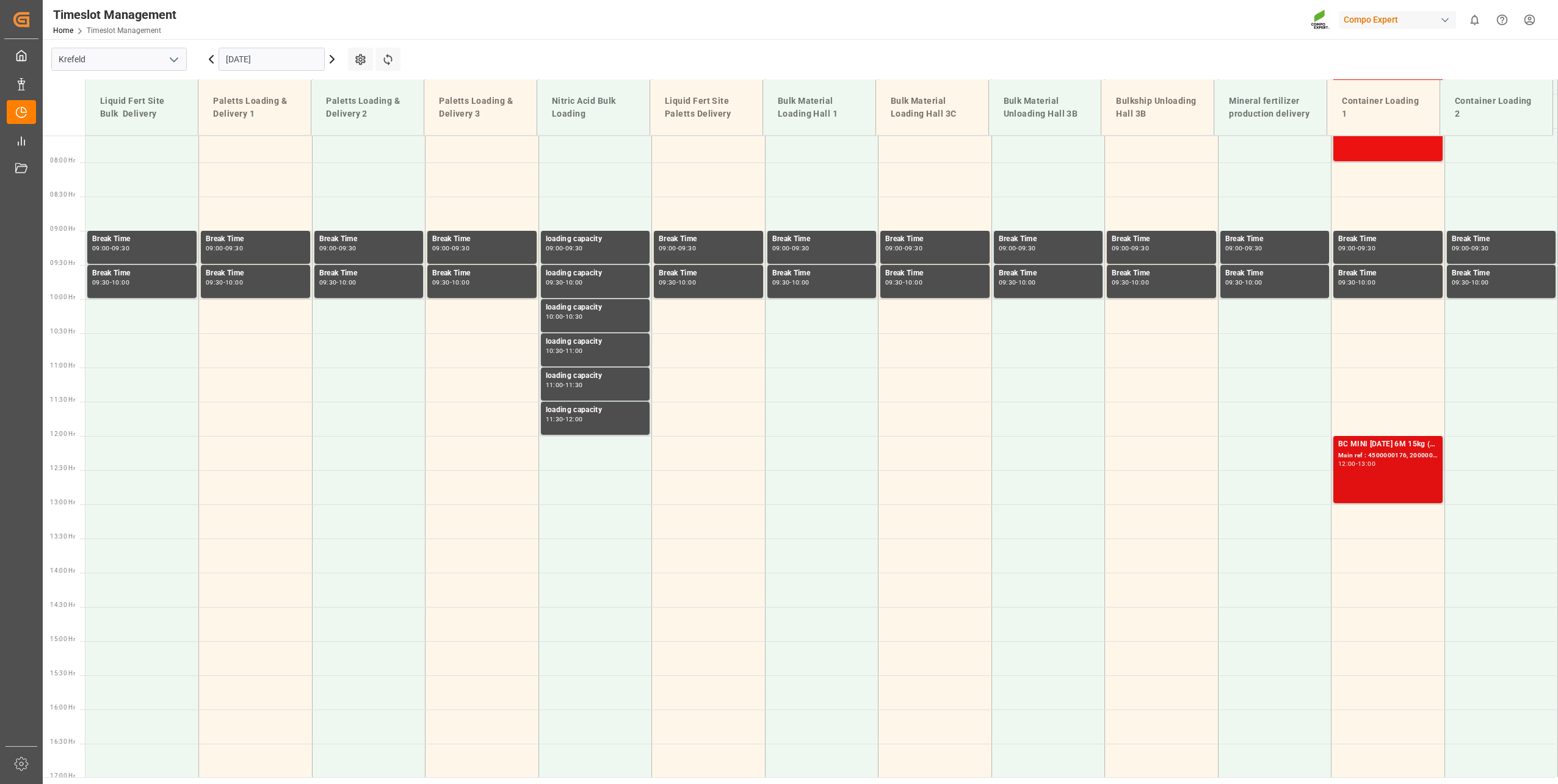
click at [1167, 475] on div "BC MINI [DATE] 6M 15kg (x60) WW Main ref : 4500000176, 2000000037 12:00 - 13:00" at bounding box center [1388, 469] width 99 height 62
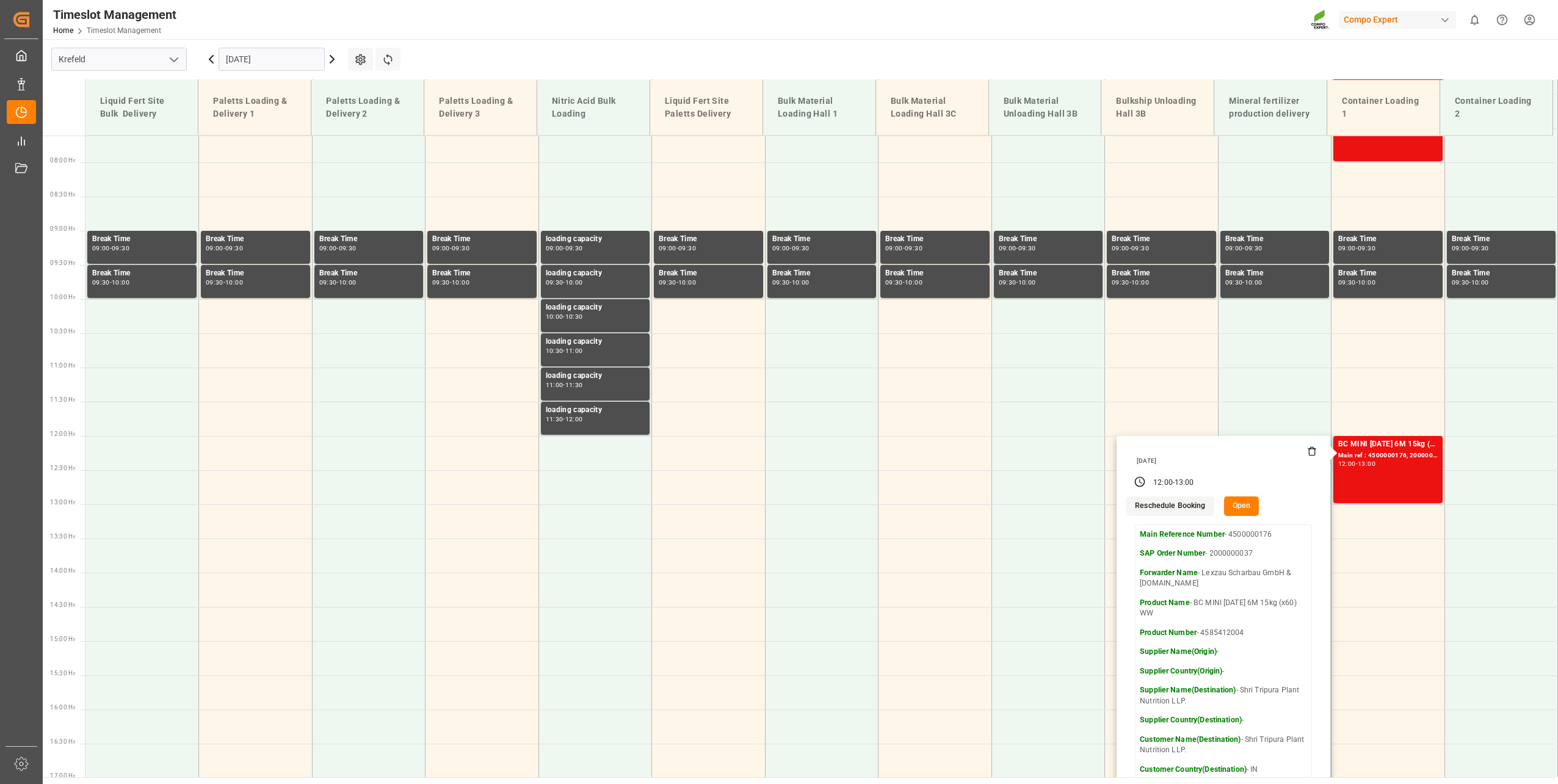
click at [1152, 504] on button "Reschedule Booking" at bounding box center [1170, 506] width 87 height 19
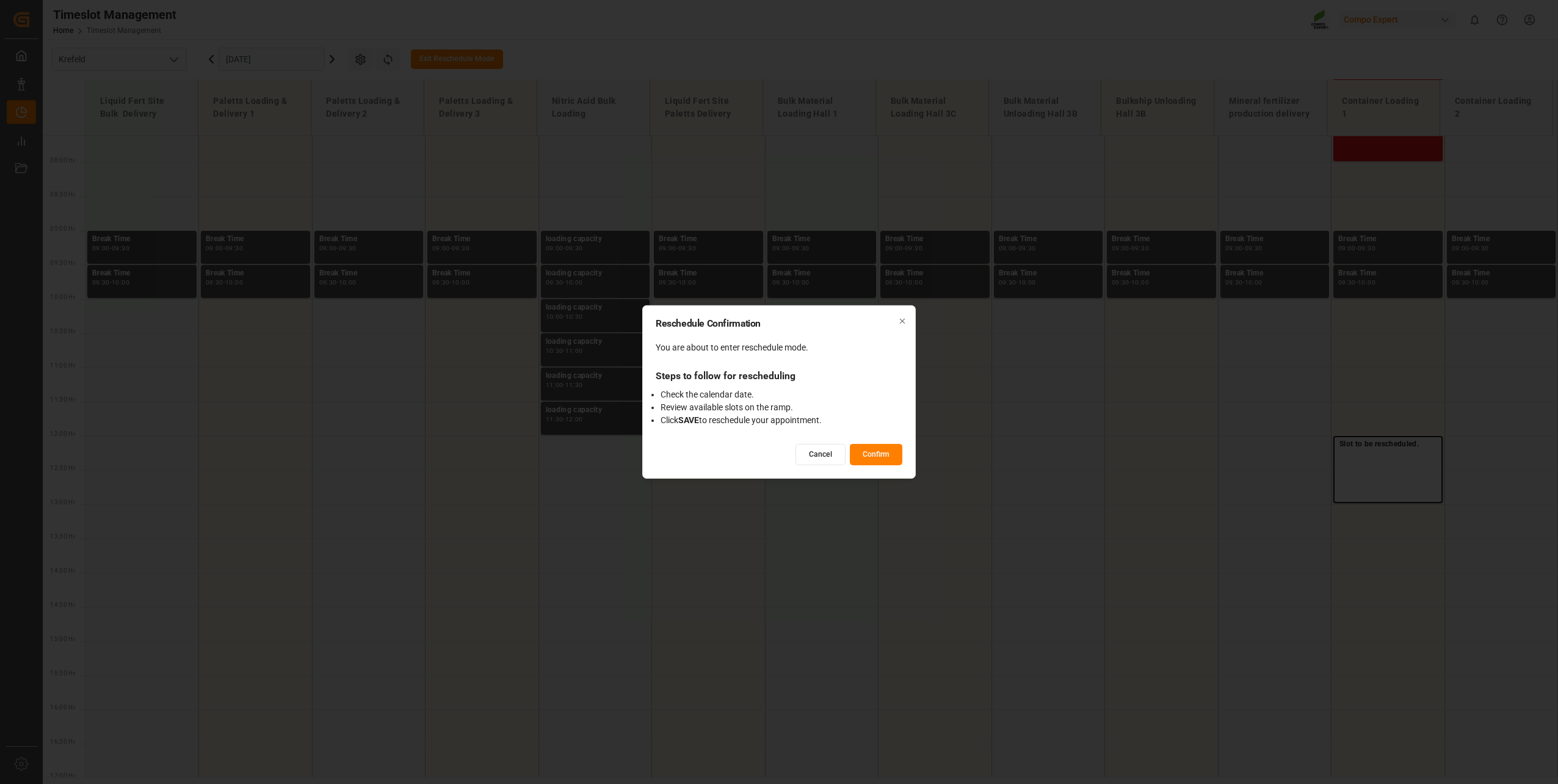
click at [873, 452] on button "Confirm" at bounding box center [876, 455] width 53 height 21
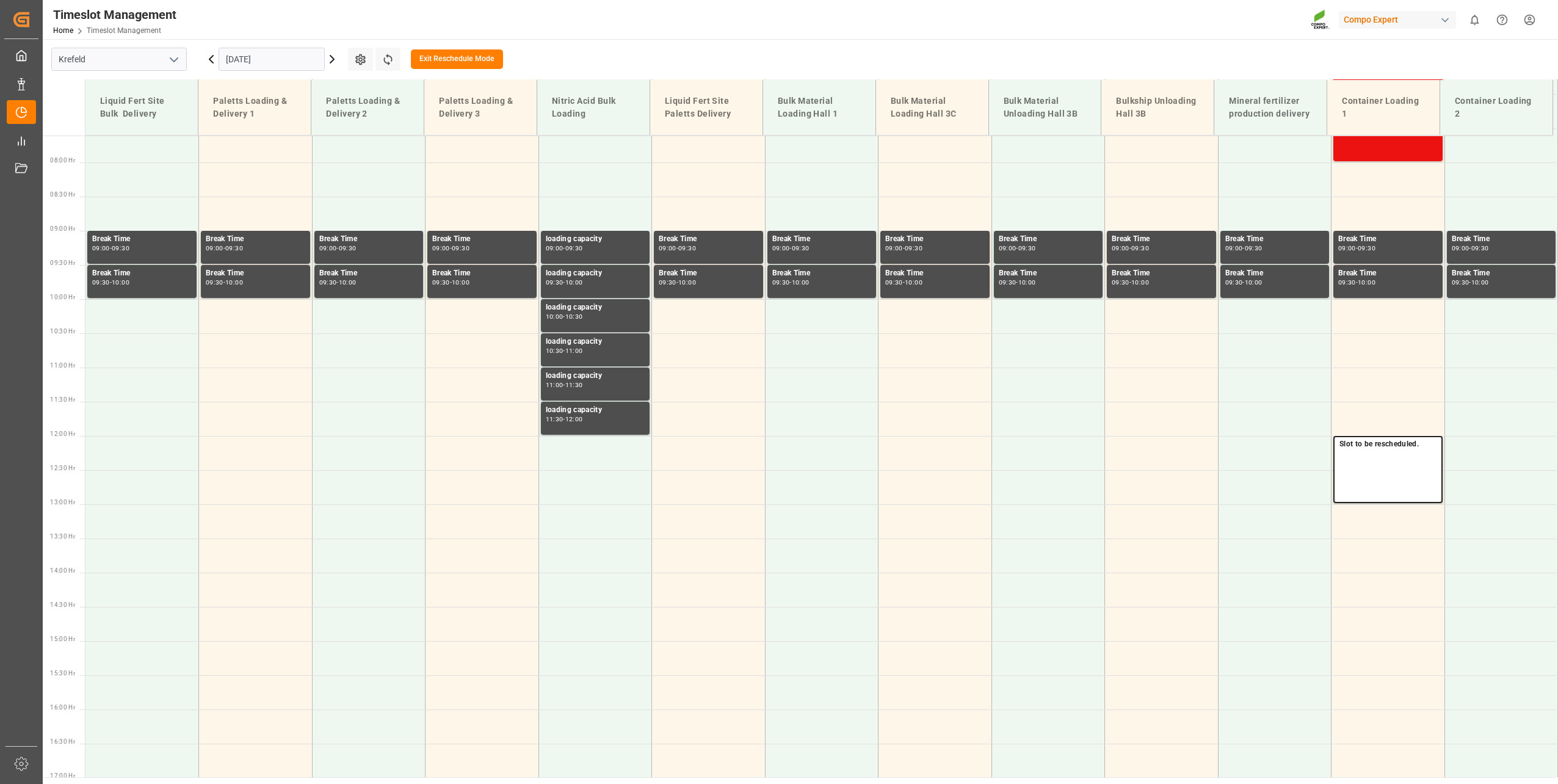
click at [309, 58] on input "[DATE]" at bounding box center [272, 59] width 106 height 23
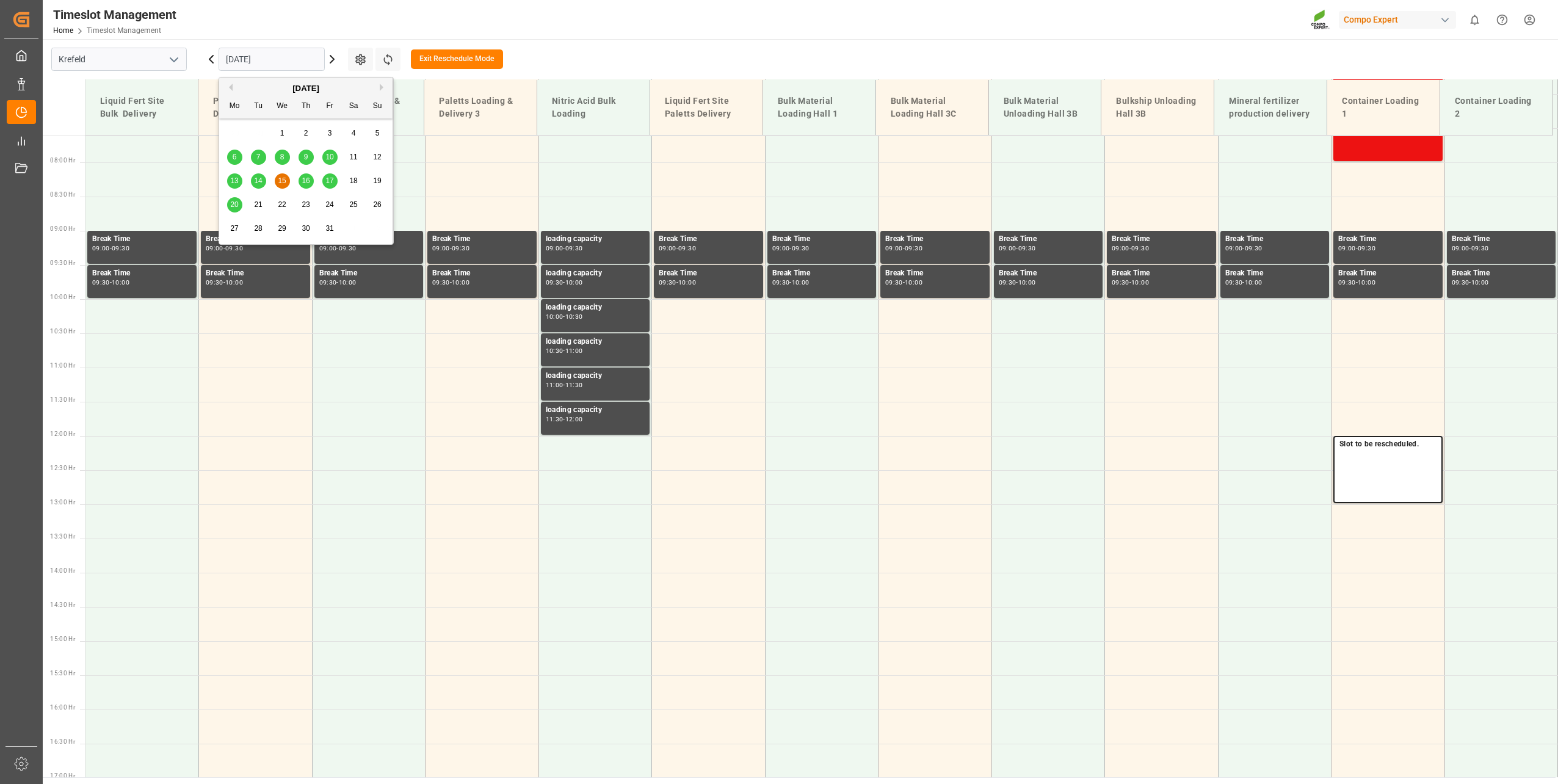
click at [285, 201] on span "22" at bounding box center [282, 205] width 8 height 9
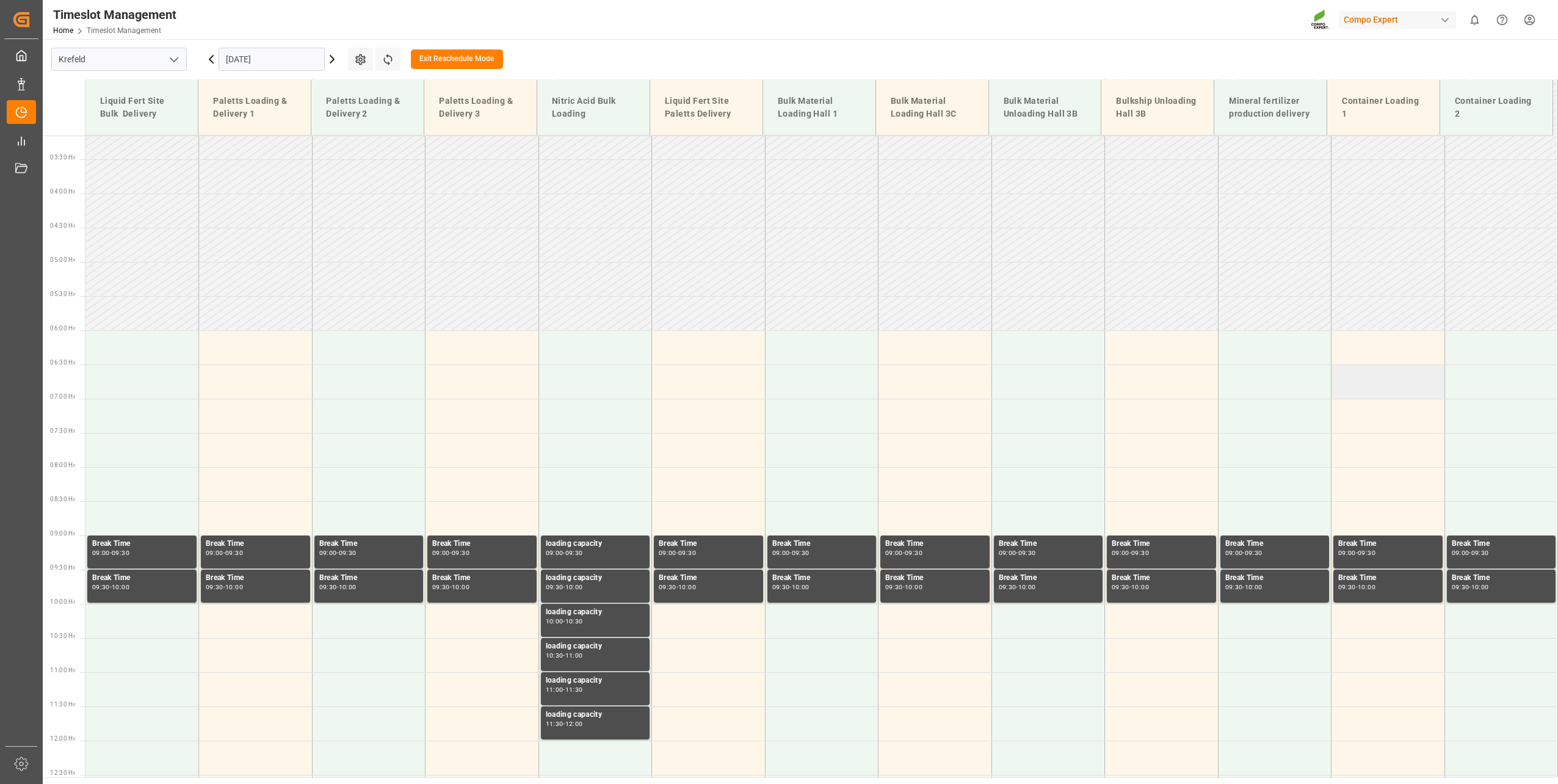
scroll to position [215, 0]
click at [1167, 351] on td at bounding box center [1388, 348] width 114 height 34
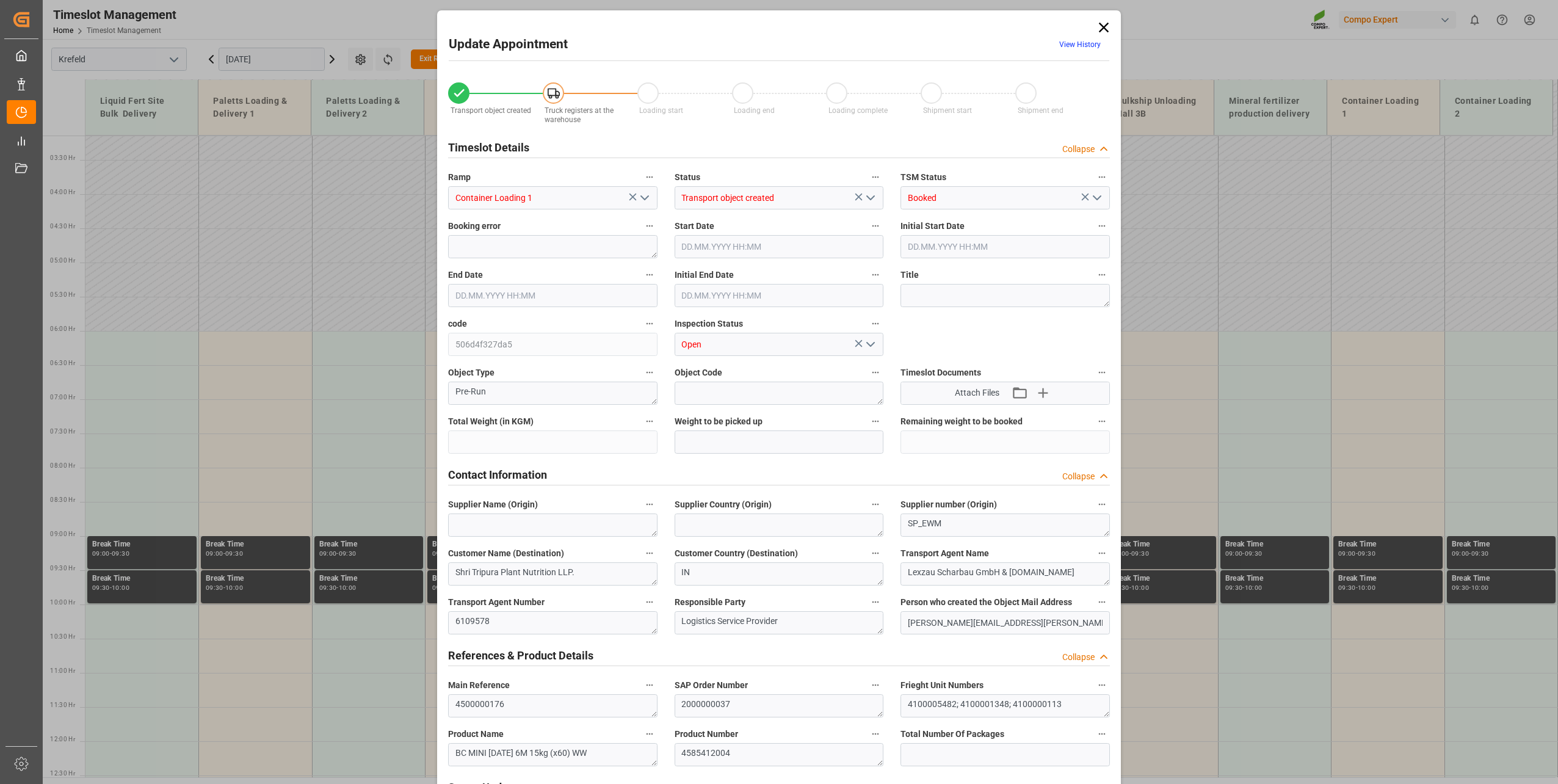
type input "9300.62"
type input "0"
type input "[DATE] 06:00"
type input "[DATE] 12:00"
type input "[DATE] 06:30"
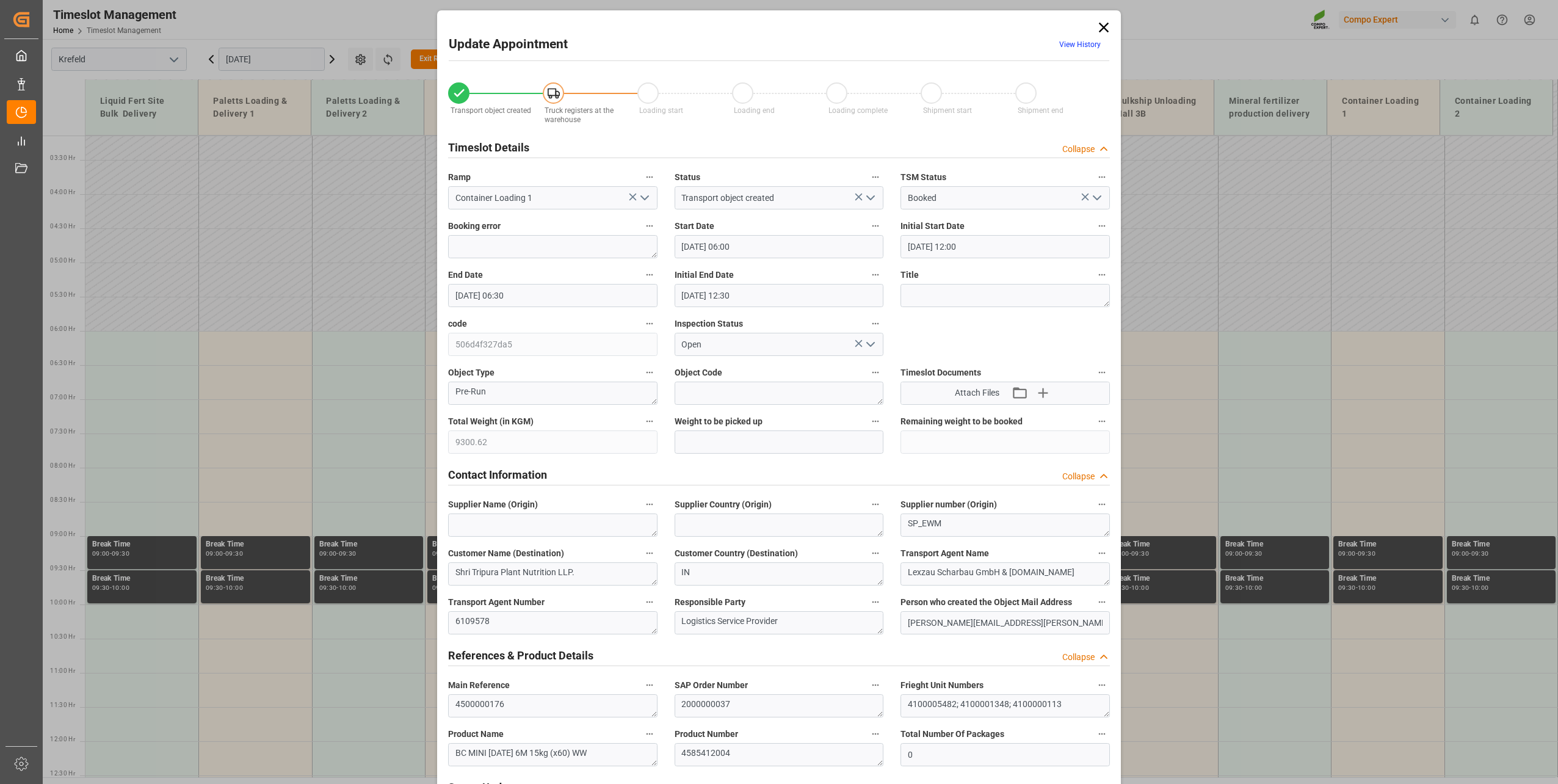
type input "[DATE] 12:30"
type input "[DATE] 15:14"
type input "[DATE] 08:47"
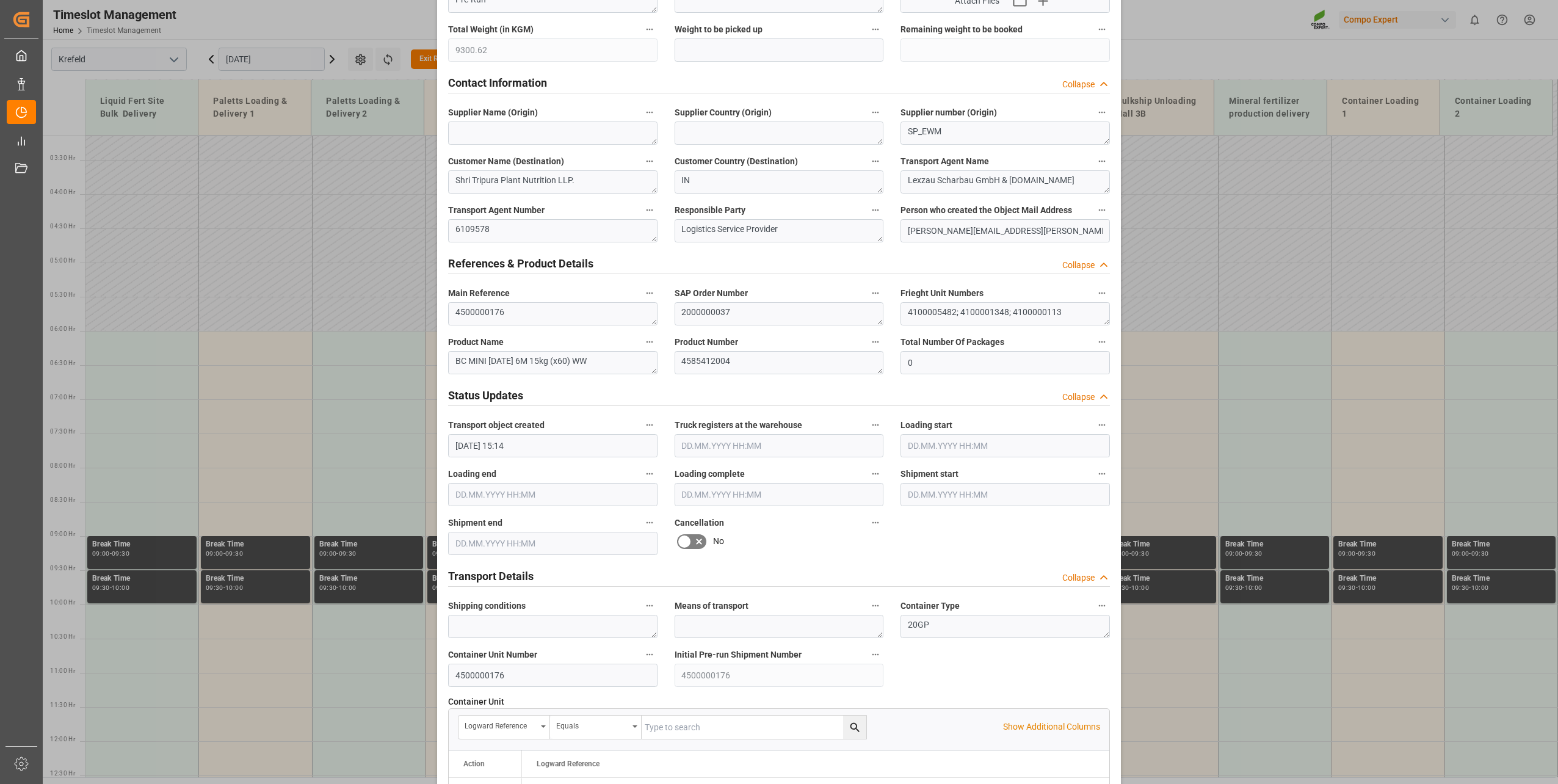
scroll to position [910, 0]
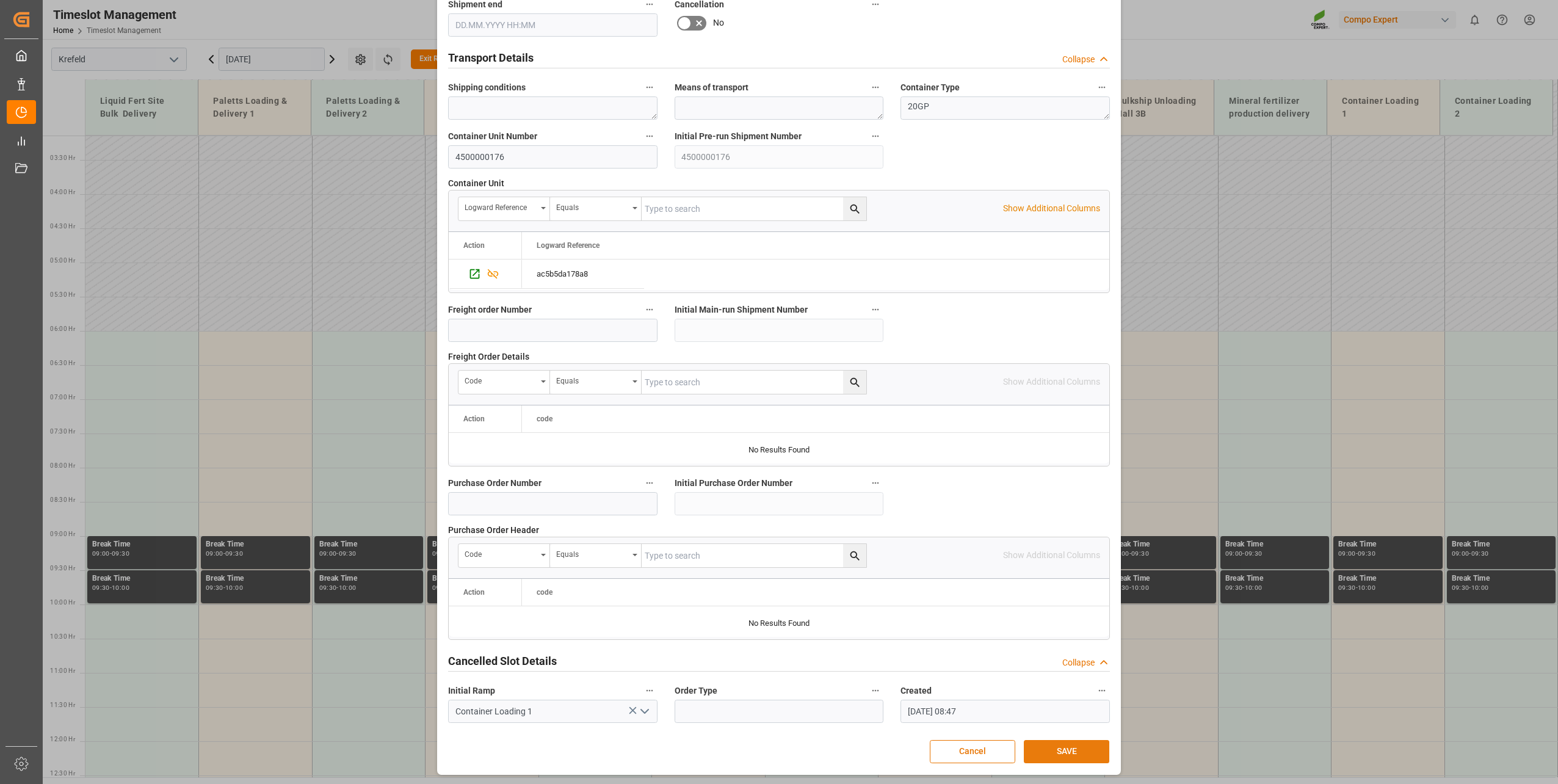
click at [1067, 563] on button "SAVE" at bounding box center [1067, 751] width 86 height 23
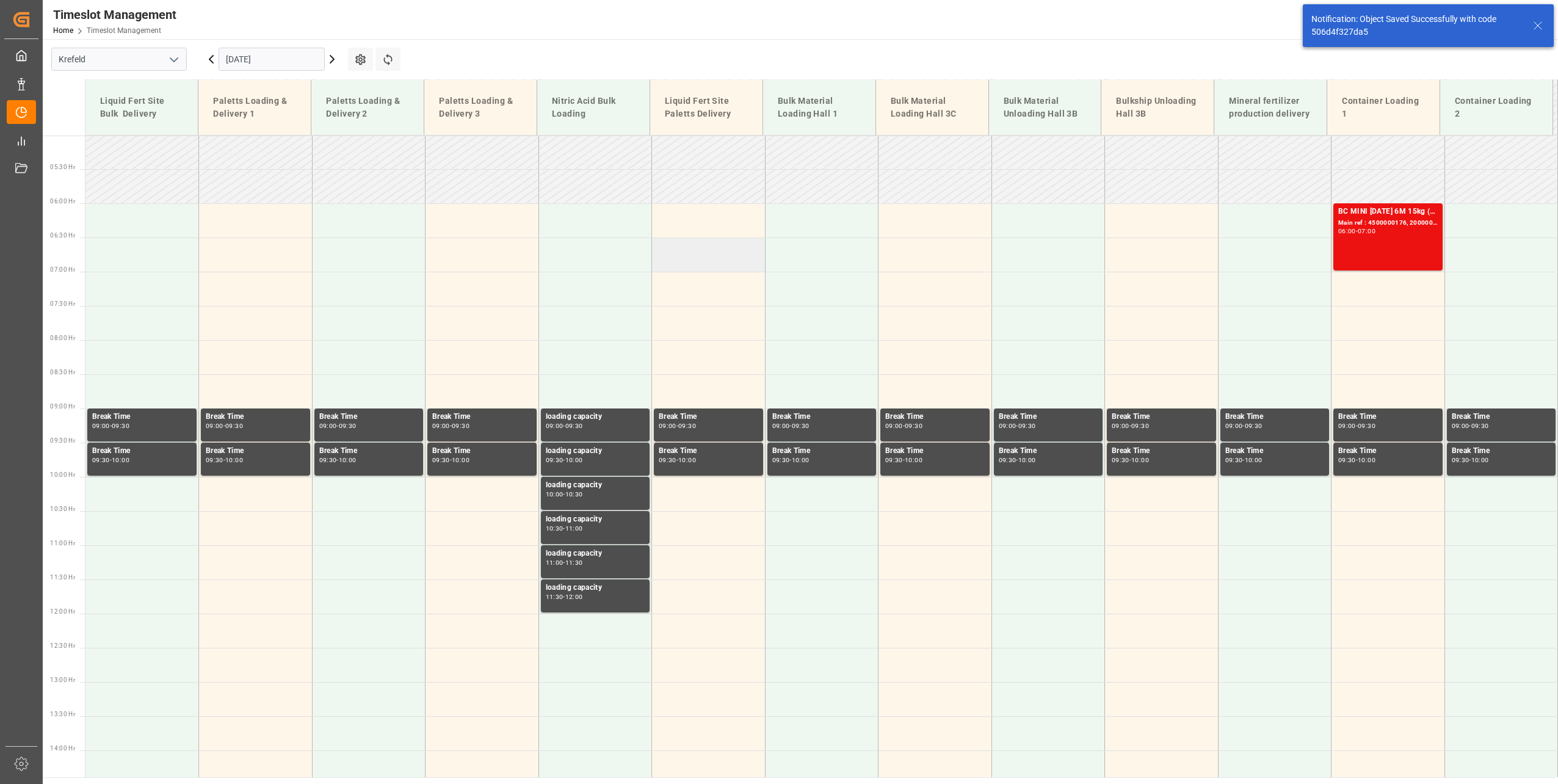
scroll to position [347, 0]
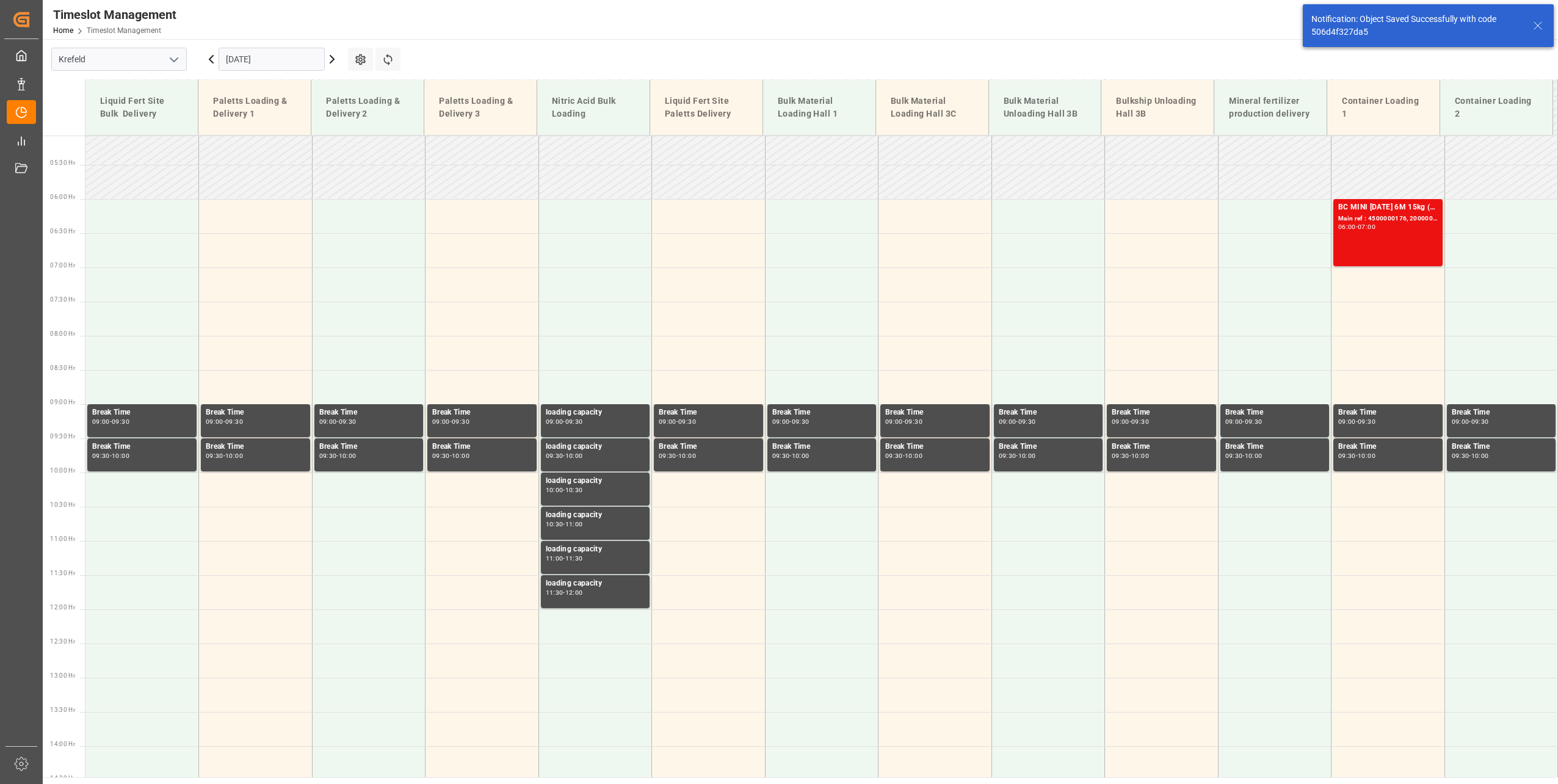
click at [240, 53] on input "[DATE]" at bounding box center [272, 59] width 106 height 23
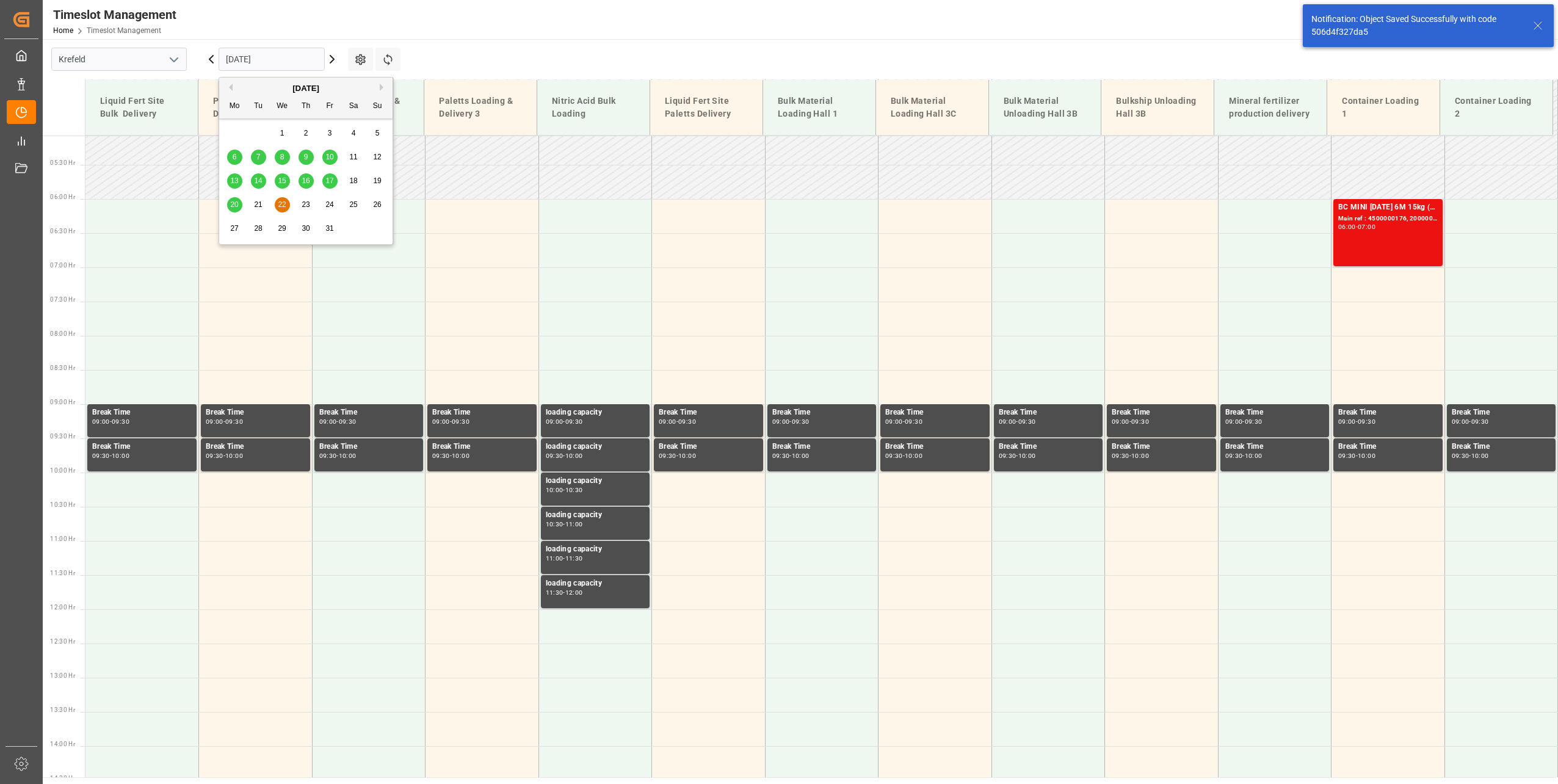
click at [283, 180] on span "15" at bounding box center [282, 181] width 8 height 9
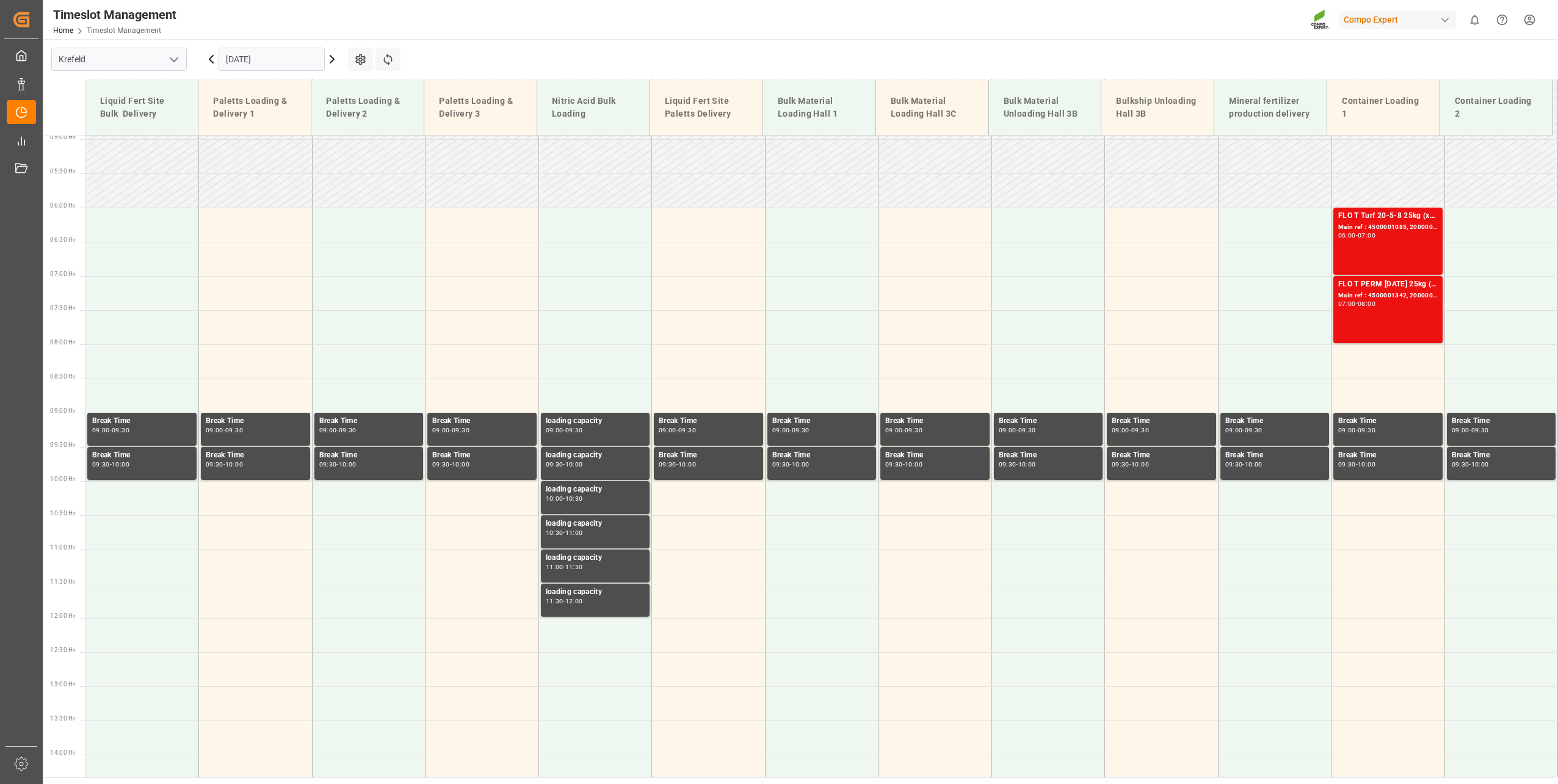
scroll to position [337, 0]
